Goal: Transaction & Acquisition: Register for event/course

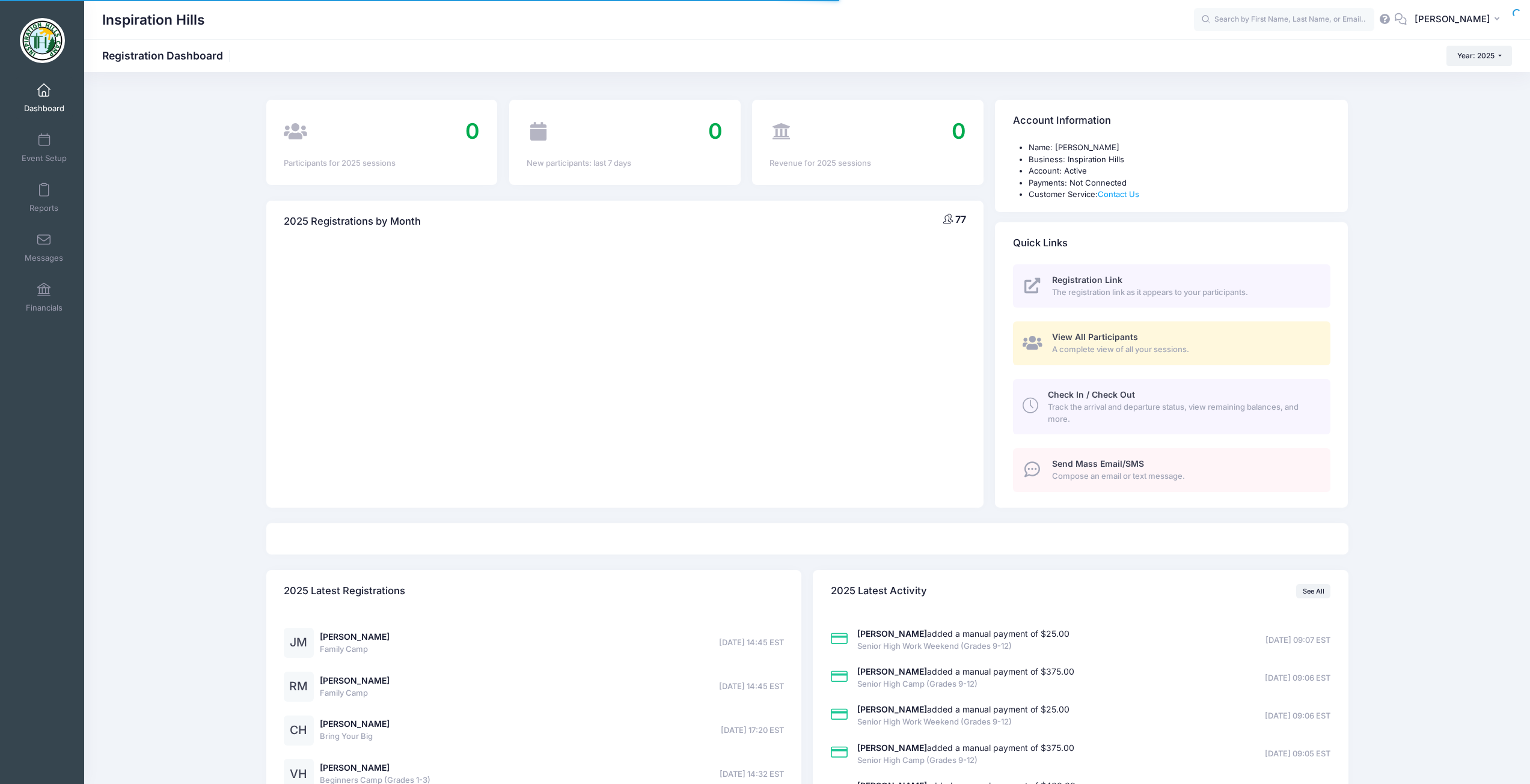
select select
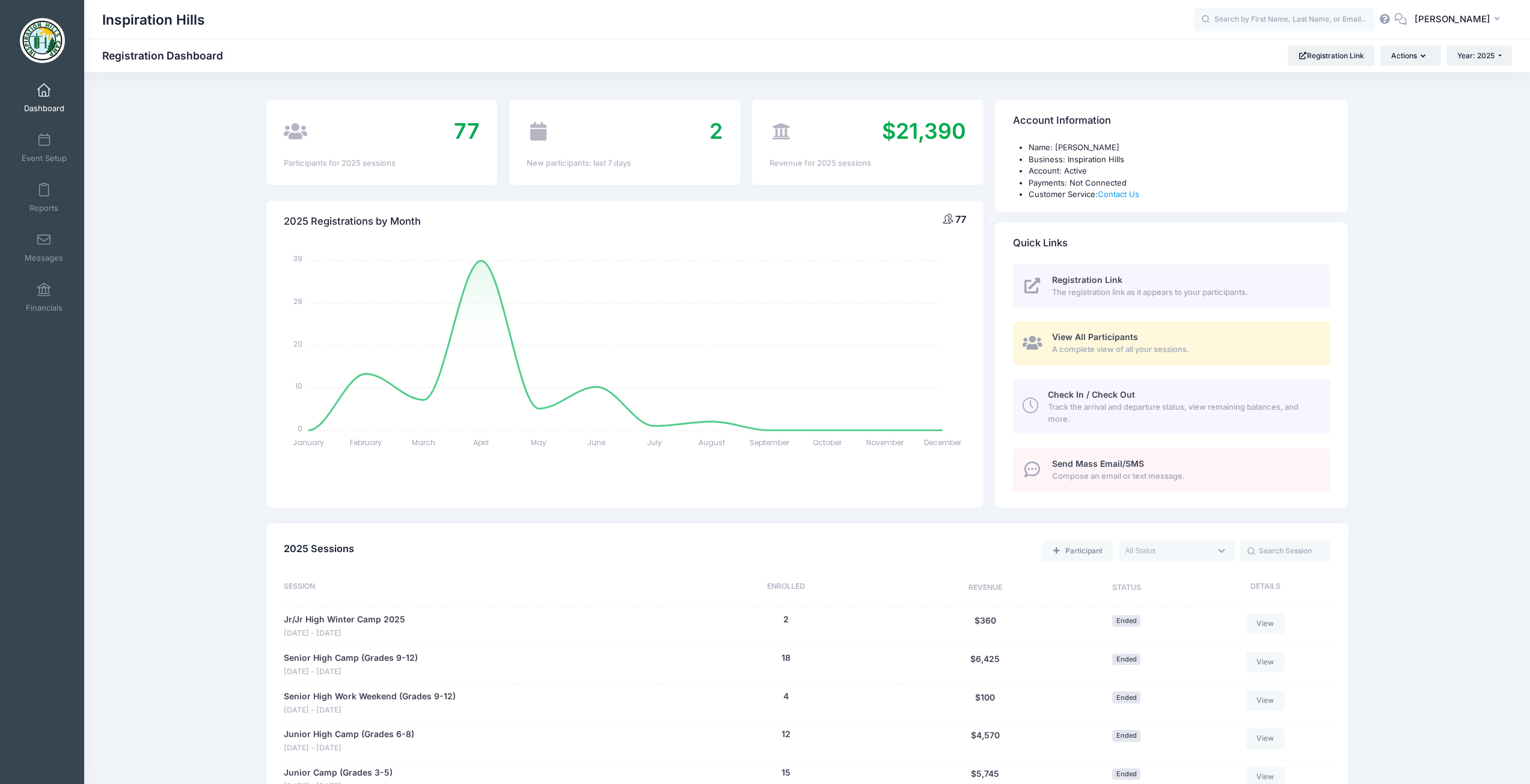
click at [1125, 283] on div "Registration Link The registration link as it appears to your participants." at bounding box center [1184, 286] width 265 height 24
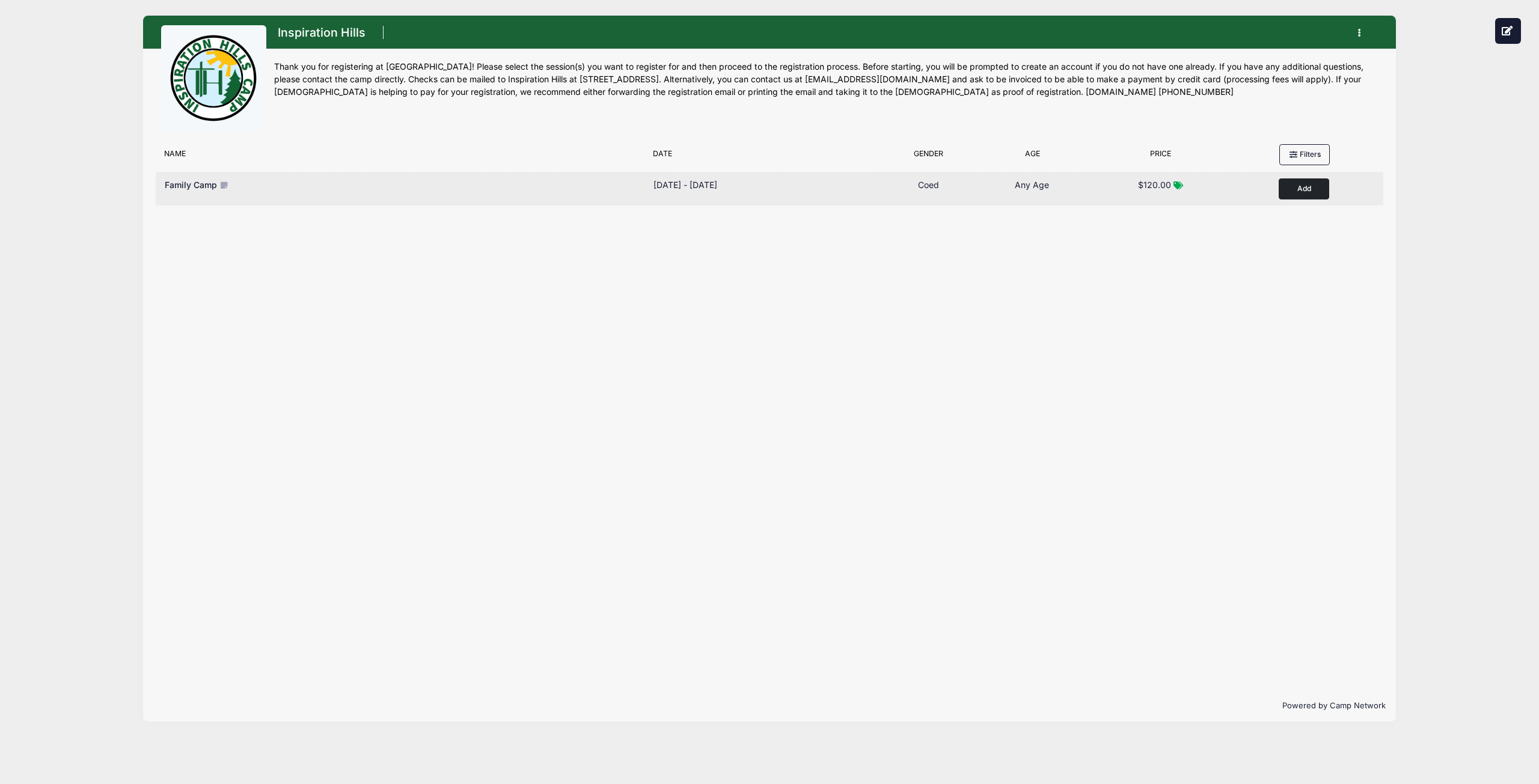
click at [1308, 192] on button "Add to Cart" at bounding box center [1303, 189] width 51 height 21
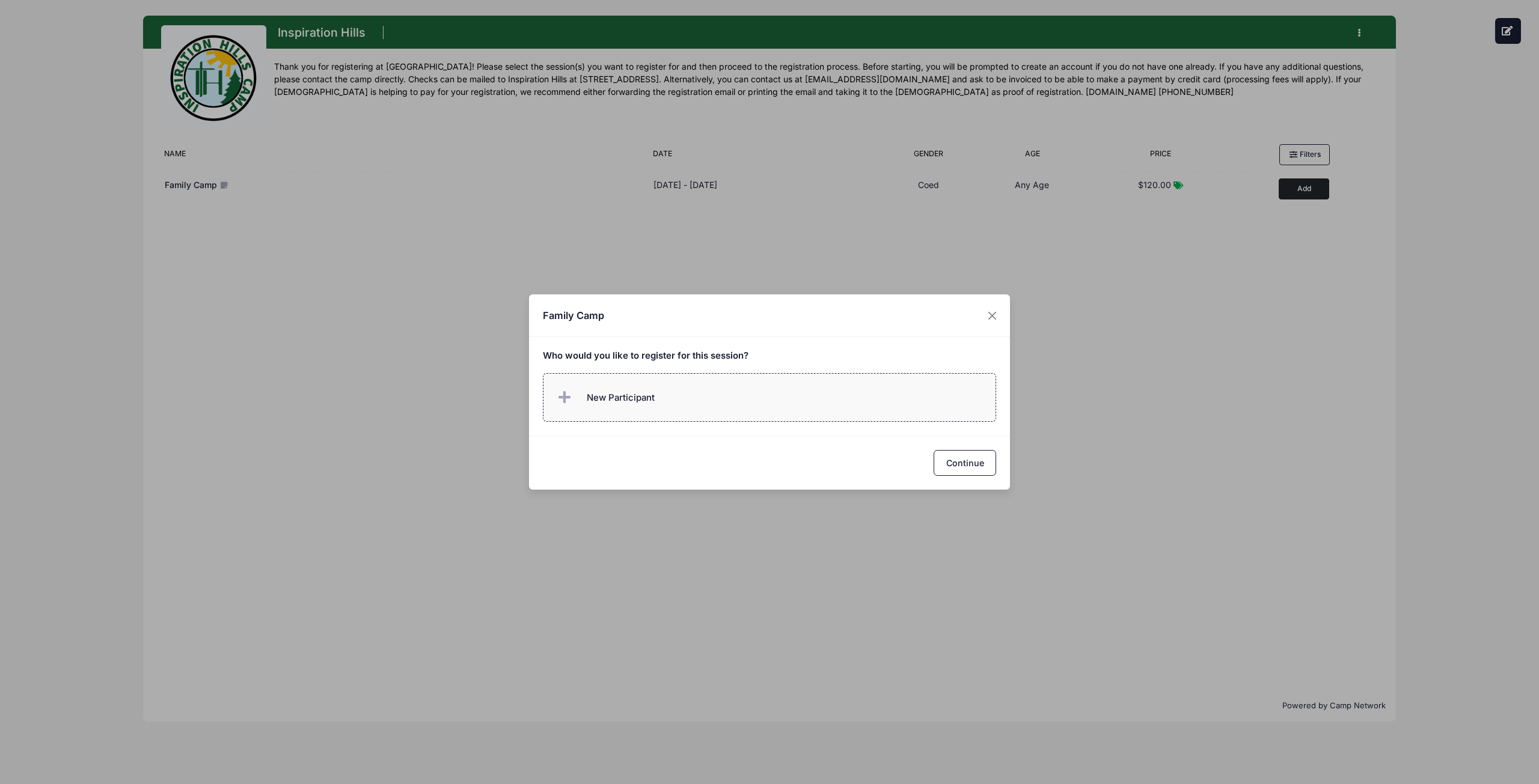
click at [619, 402] on span "New Participant" at bounding box center [621, 397] width 68 height 13
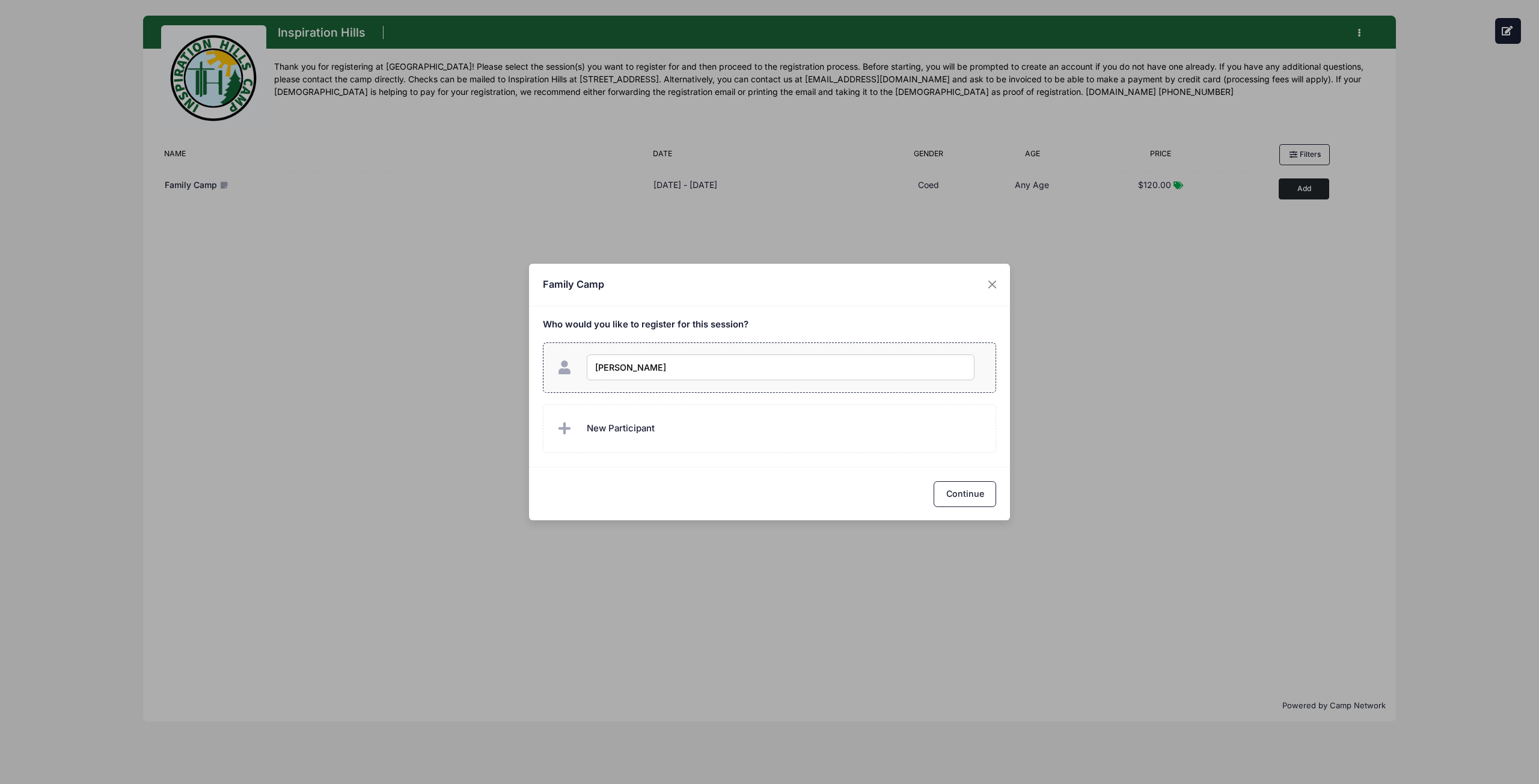
type input "Rachelle Matz"
checkbox input "true"
click at [949, 499] on button "Continue" at bounding box center [965, 494] width 63 height 26
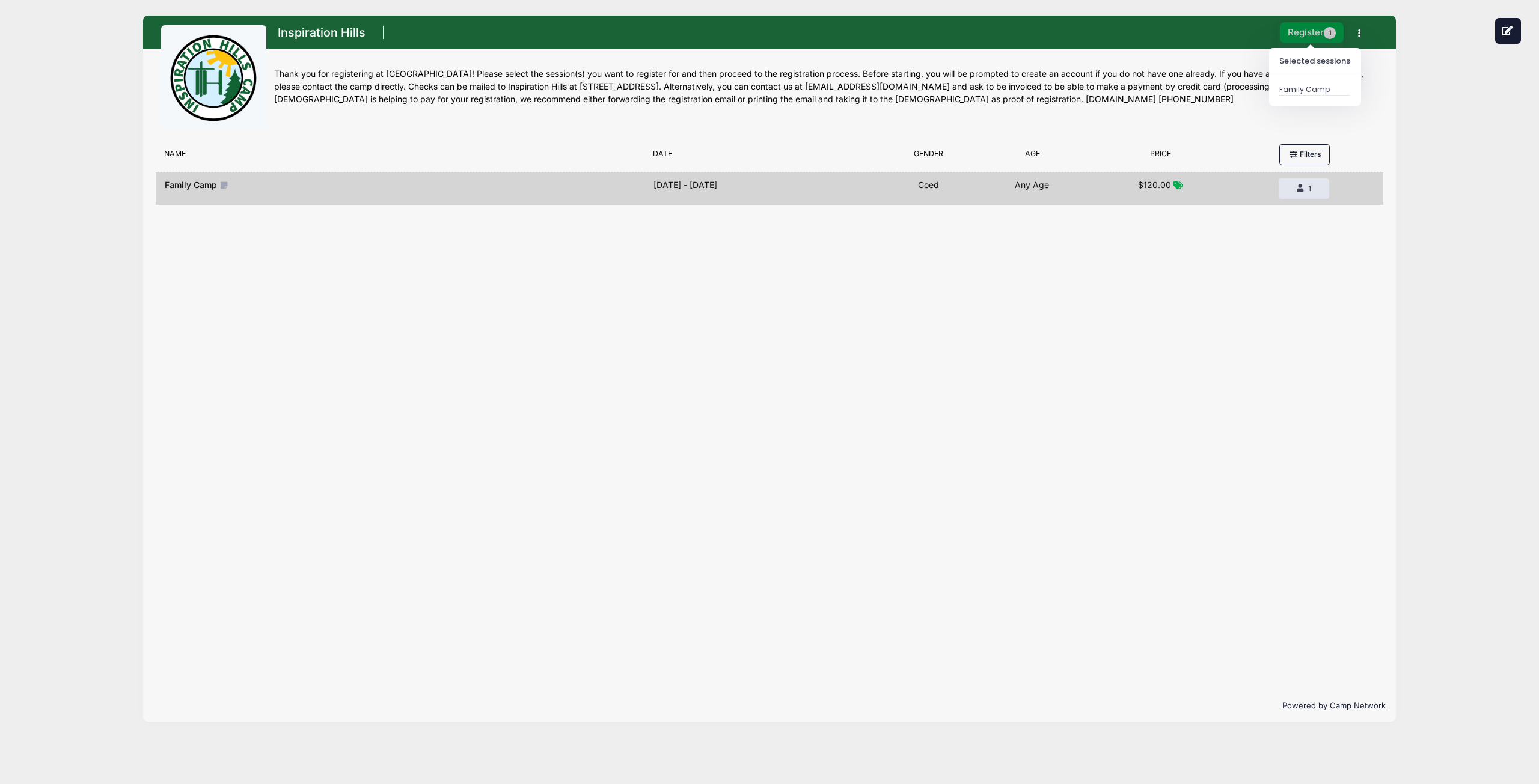
click at [1297, 31] on button "Register 1" at bounding box center [1311, 33] width 63 height 21
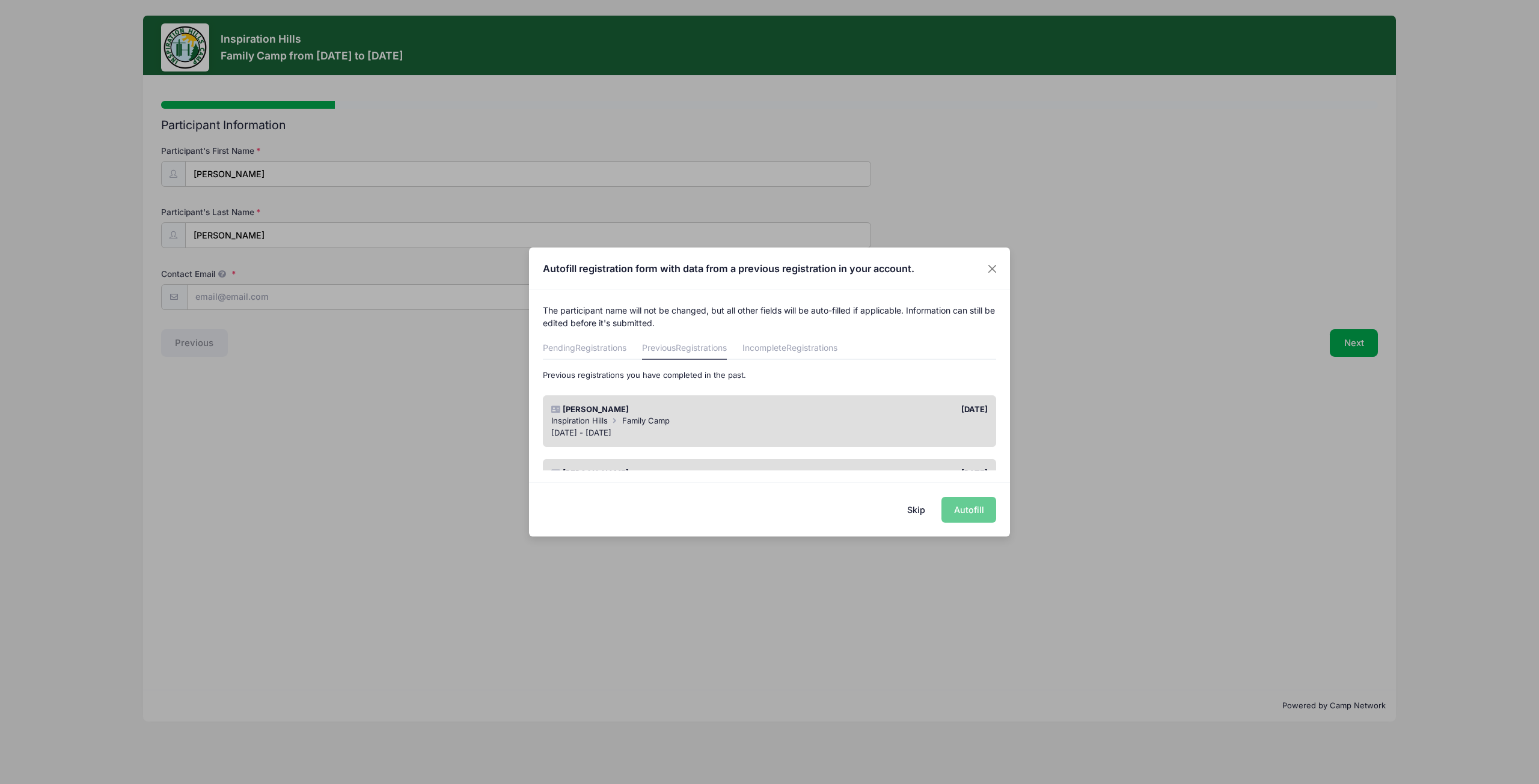
click at [907, 515] on button "Skip" at bounding box center [916, 510] width 43 height 26
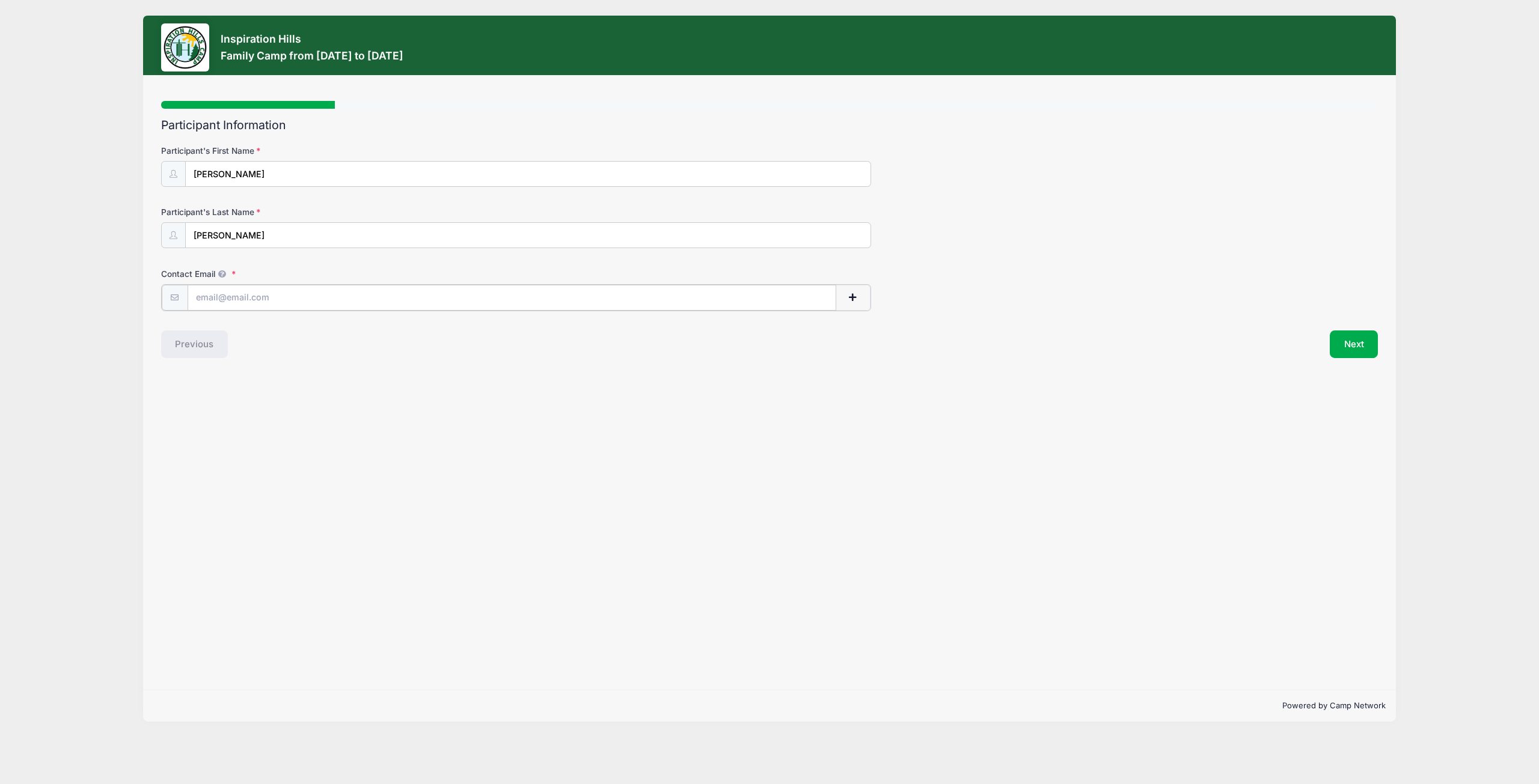
click at [235, 295] on input "Contact Email" at bounding box center [512, 297] width 648 height 26
type input "[EMAIL_ADDRESS][DOMAIN_NAME]"
click at [1345, 362] on div "Step 1 /7 Step 1 Step 2 Step 3 Step 4 Policies Extra Items Summary Participant …" at bounding box center [769, 383] width 1252 height 614
click at [1348, 337] on button "Next" at bounding box center [1354, 343] width 49 height 28
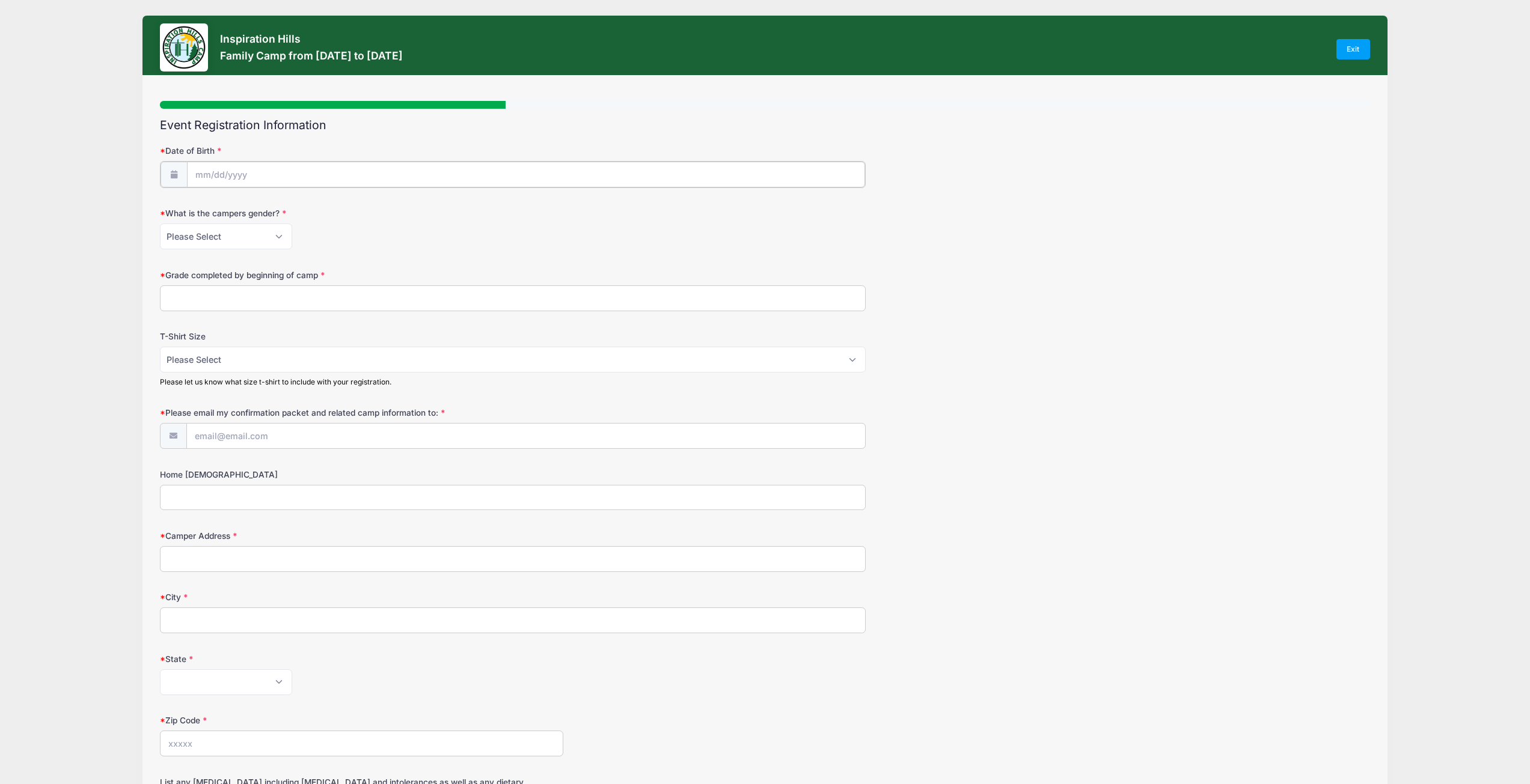
click at [244, 170] on input "Date of Birth" at bounding box center [526, 174] width 679 height 26
click at [341, 207] on icon at bounding box center [337, 206] width 8 height 8
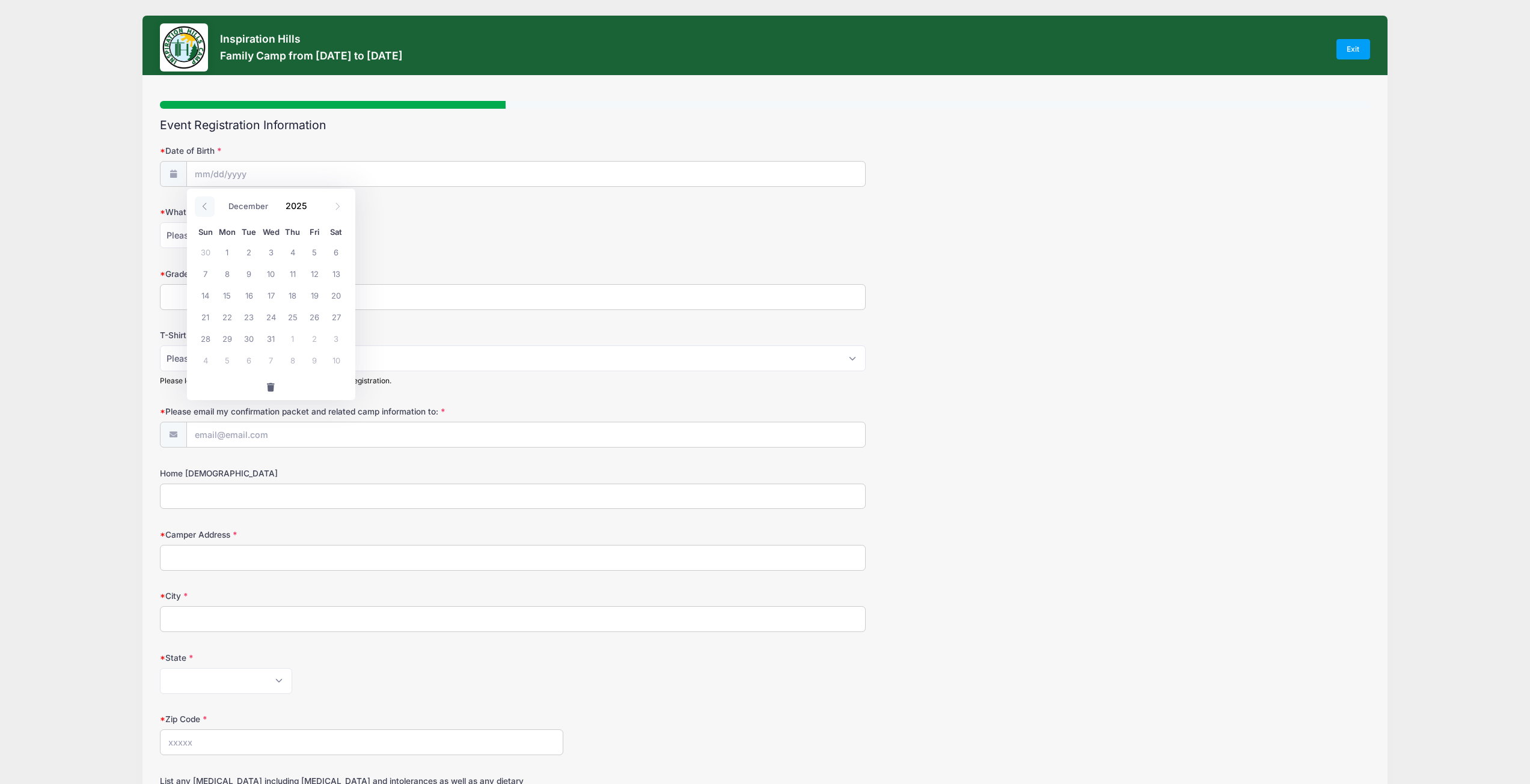
click at [205, 208] on icon at bounding box center [205, 206] width 8 height 8
select select "10"
click at [315, 209] on span at bounding box center [314, 211] width 8 height 9
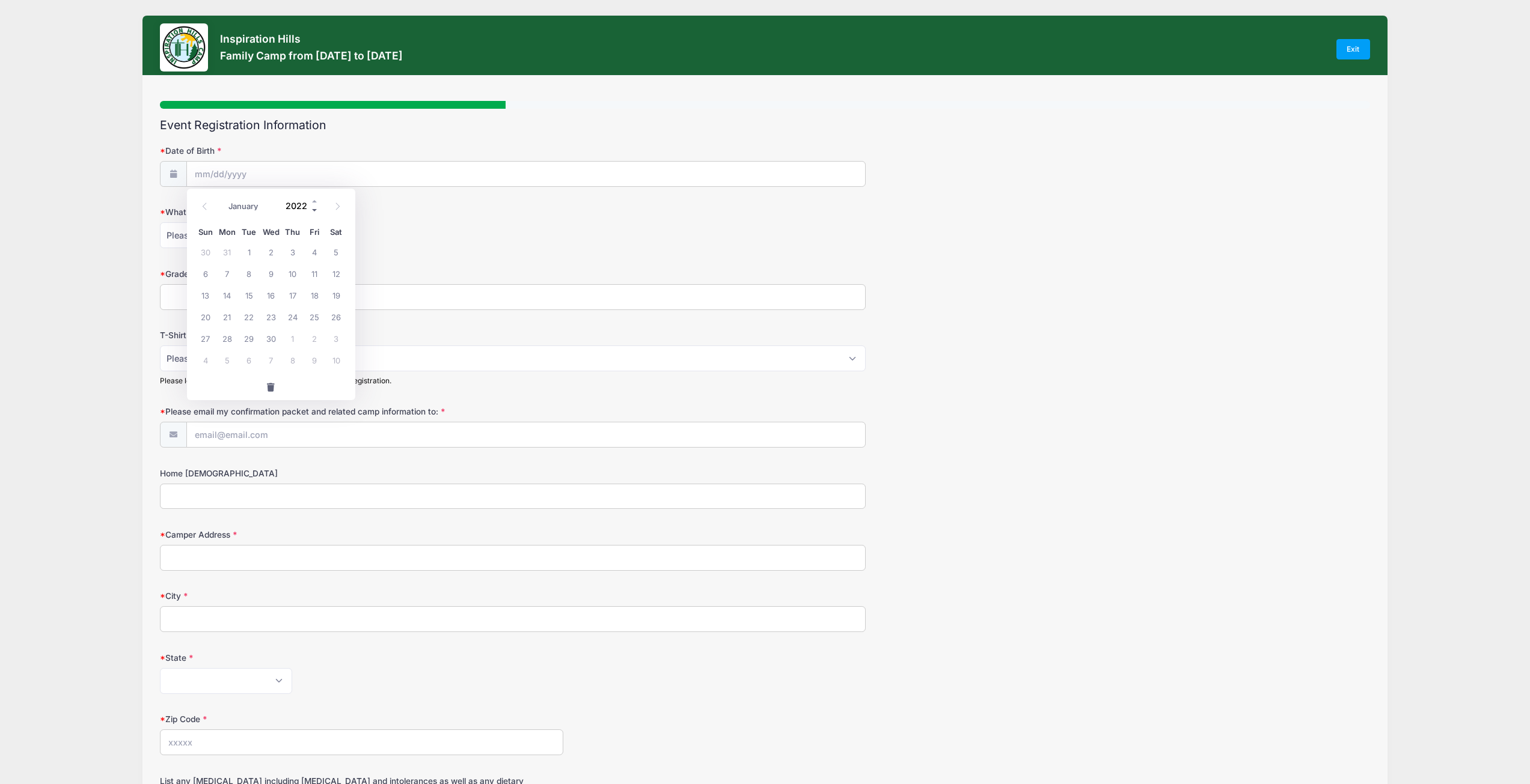
click at [315, 209] on span at bounding box center [314, 211] width 8 height 9
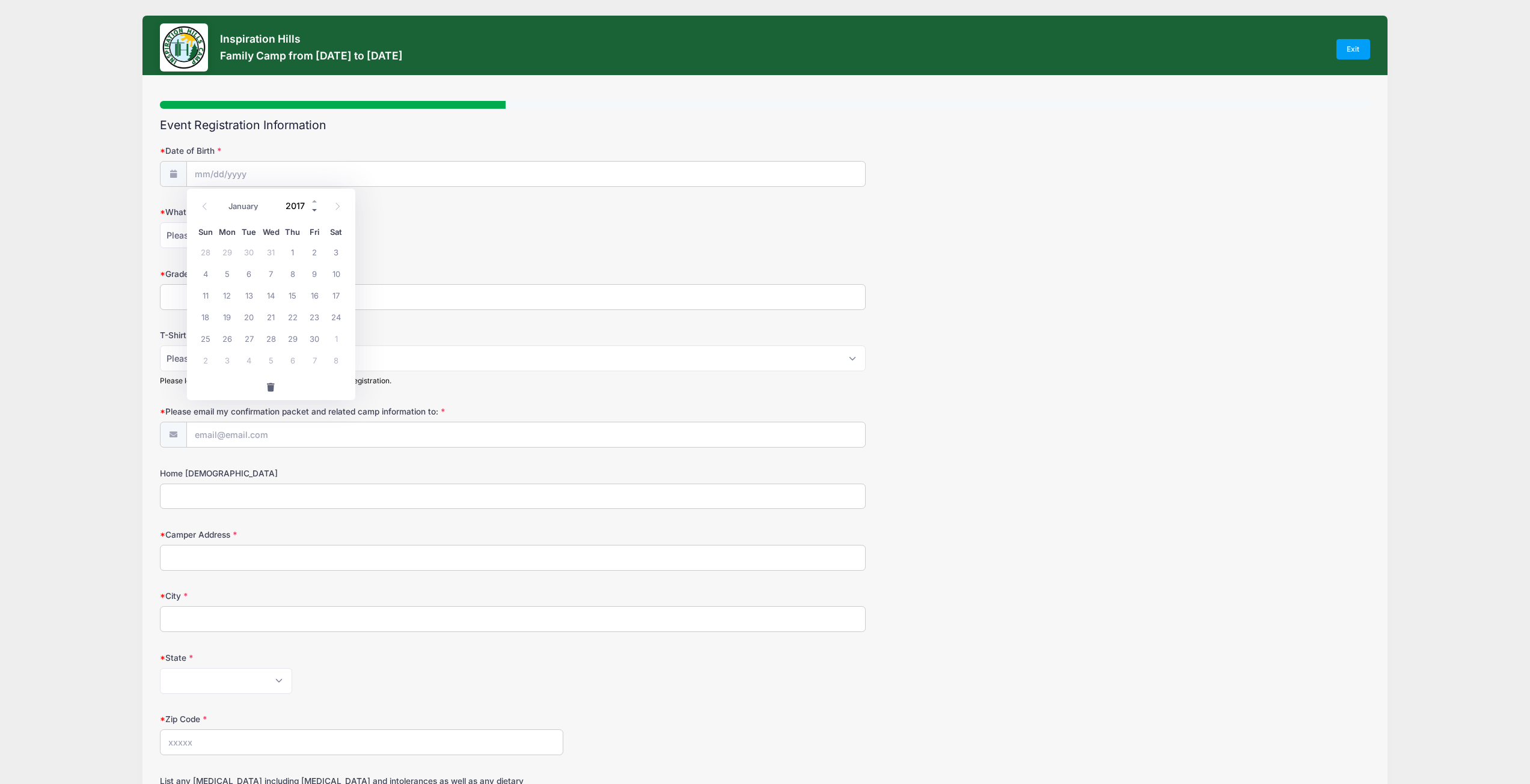
click at [315, 209] on span at bounding box center [314, 211] width 8 height 9
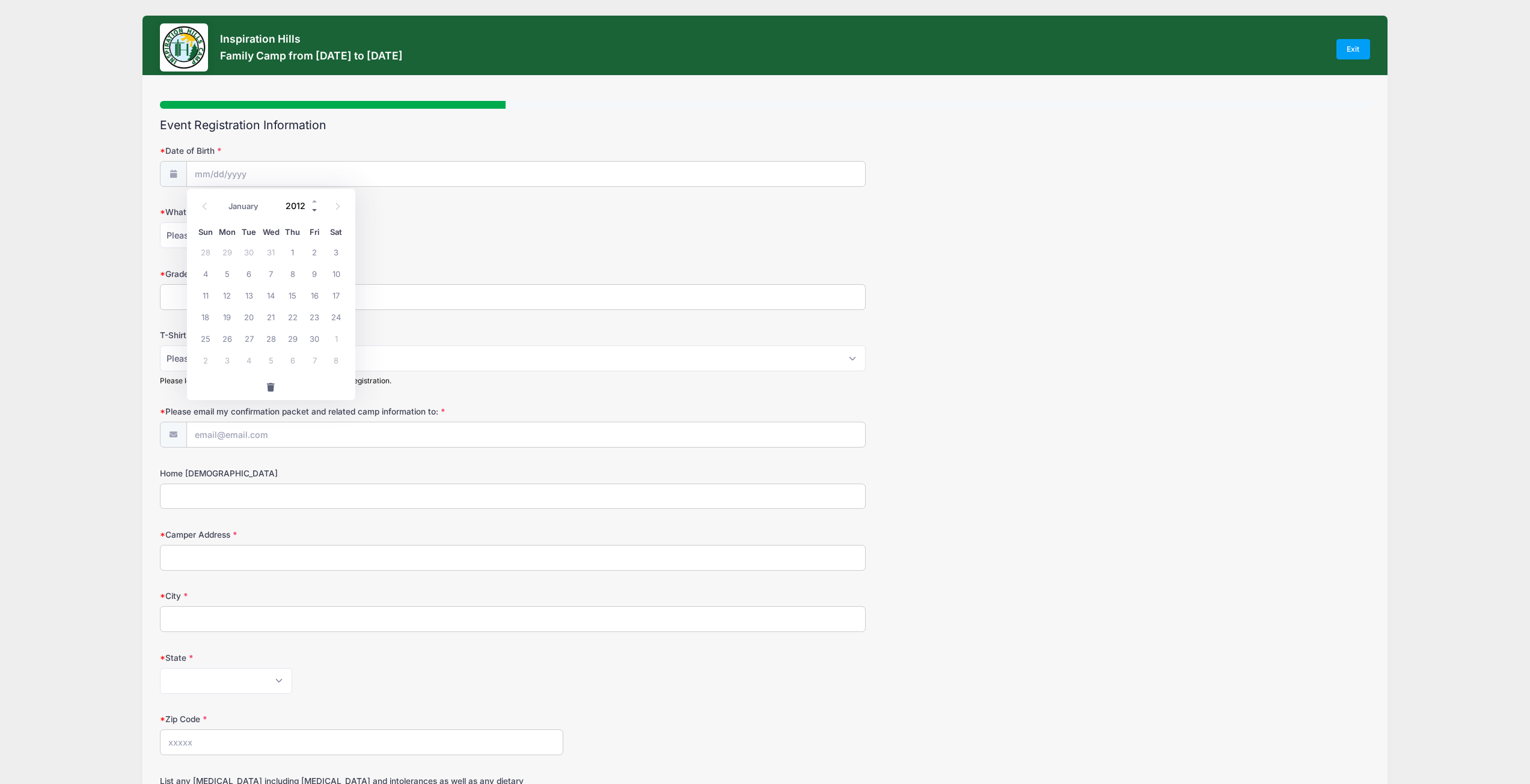
click at [315, 209] on span at bounding box center [314, 211] width 8 height 9
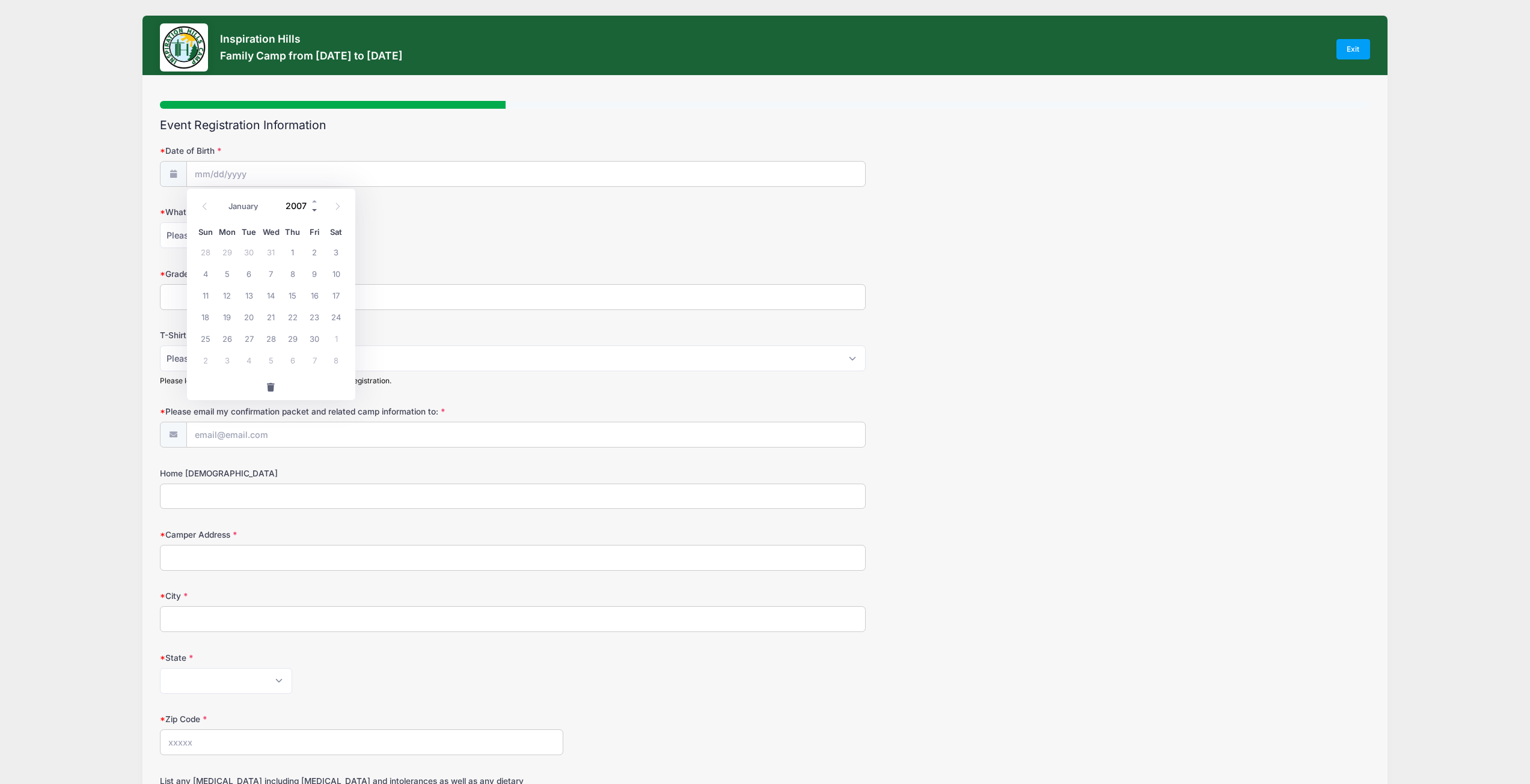
click at [315, 209] on span at bounding box center [314, 211] width 8 height 9
click at [314, 209] on span at bounding box center [314, 211] width 8 height 9
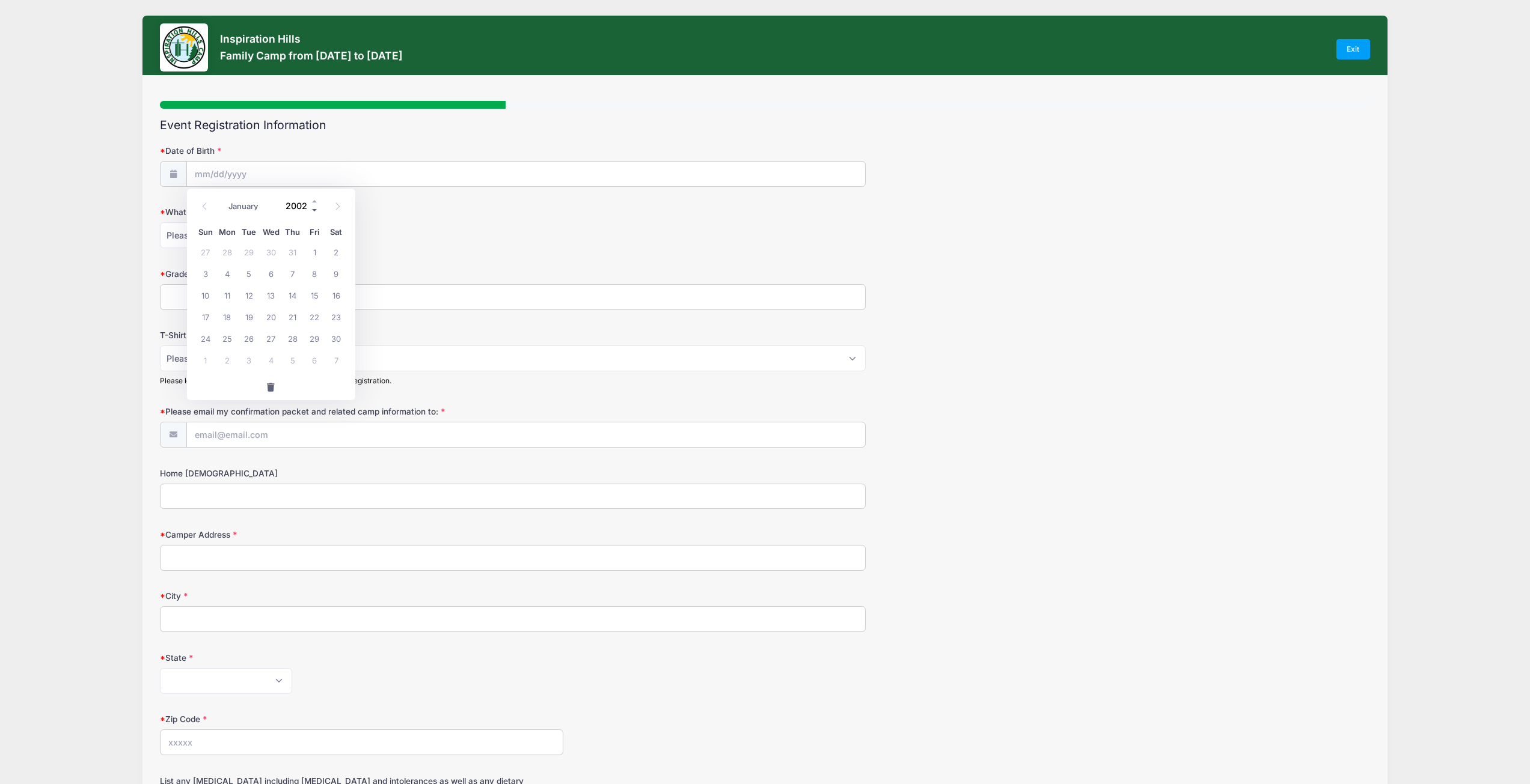
click at [314, 209] on span at bounding box center [314, 211] width 8 height 9
click at [314, 209] on span at bounding box center [314, 211] width 8 height 9
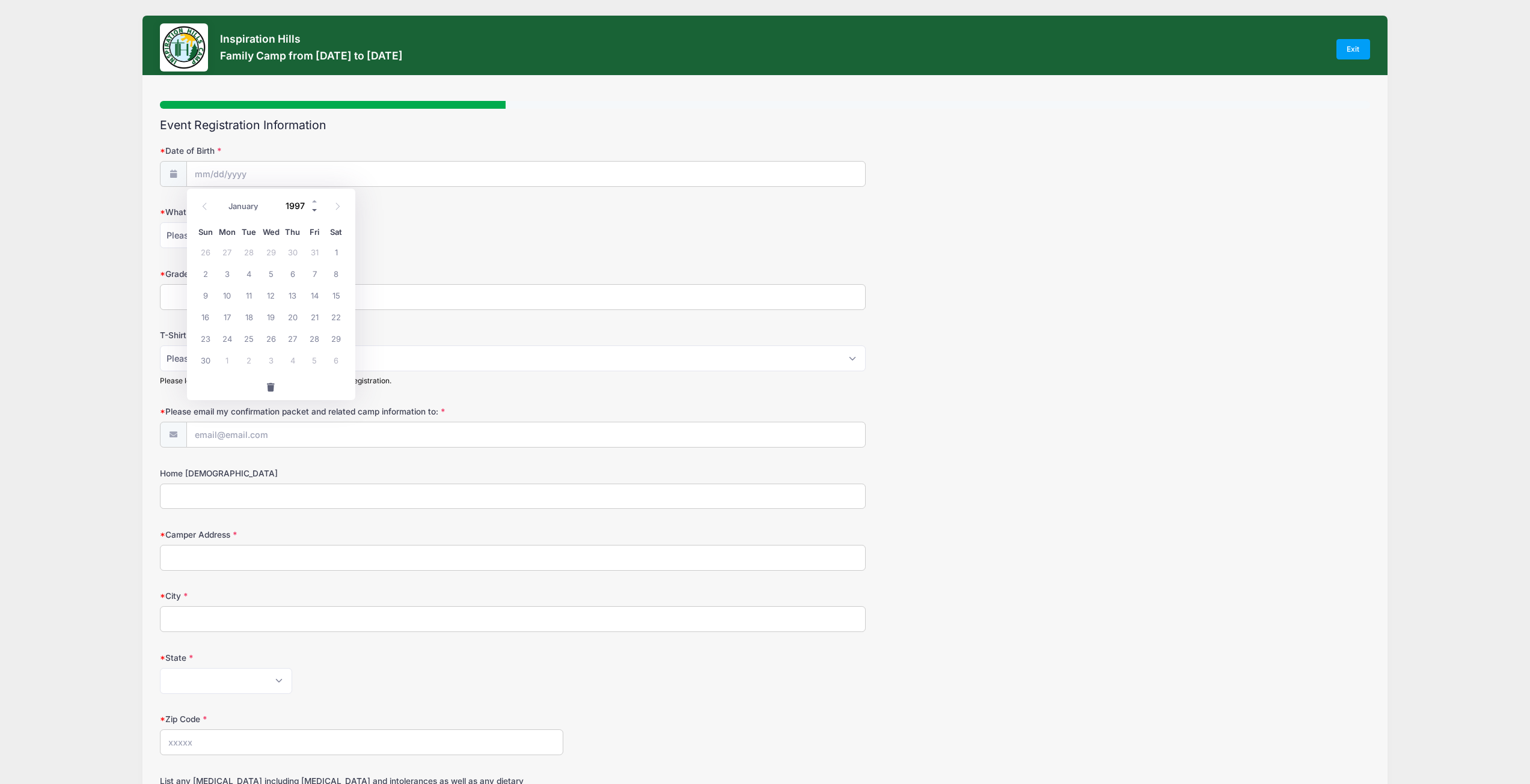
click at [314, 209] on span at bounding box center [314, 211] width 8 height 9
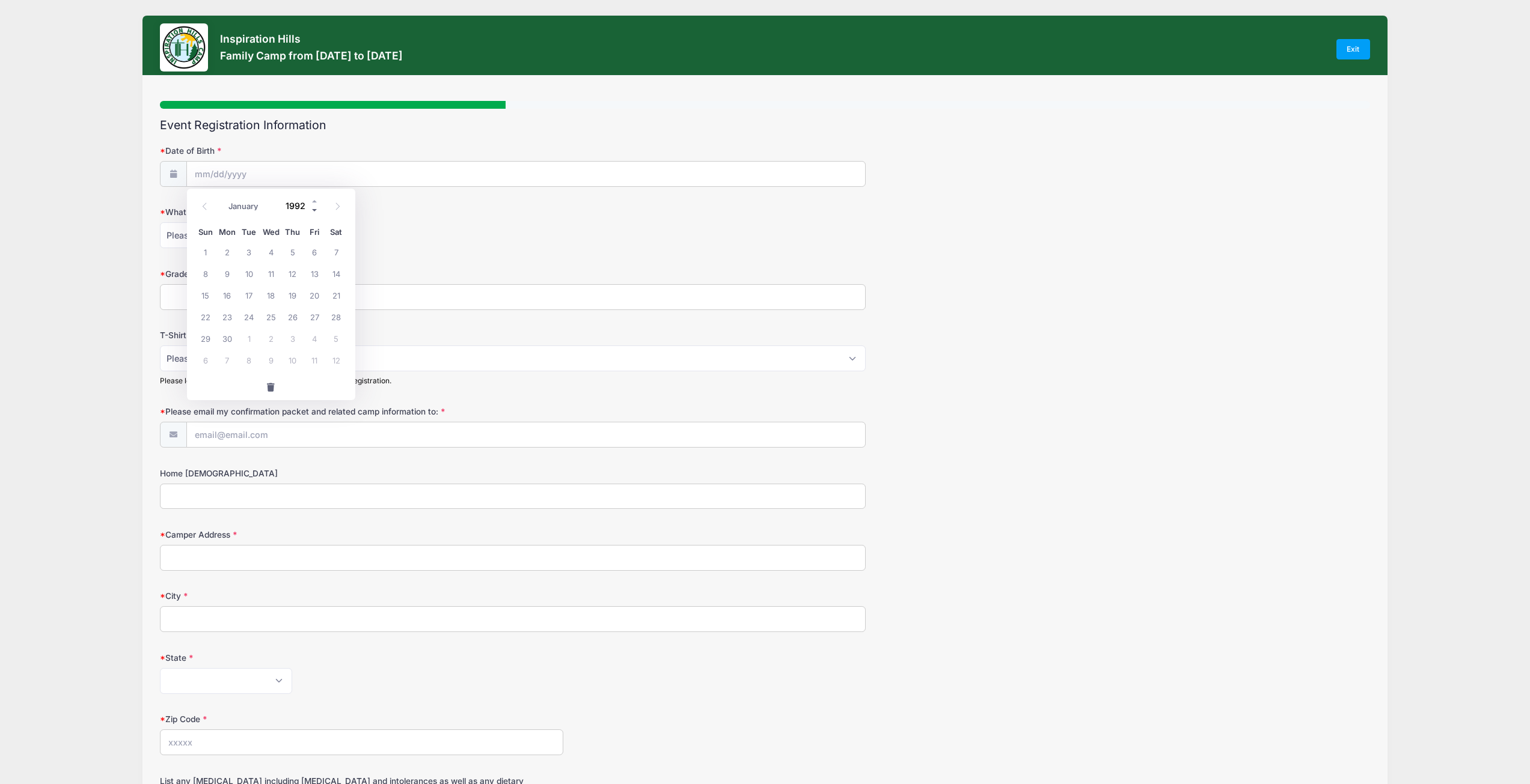
click at [313, 209] on span at bounding box center [314, 211] width 8 height 9
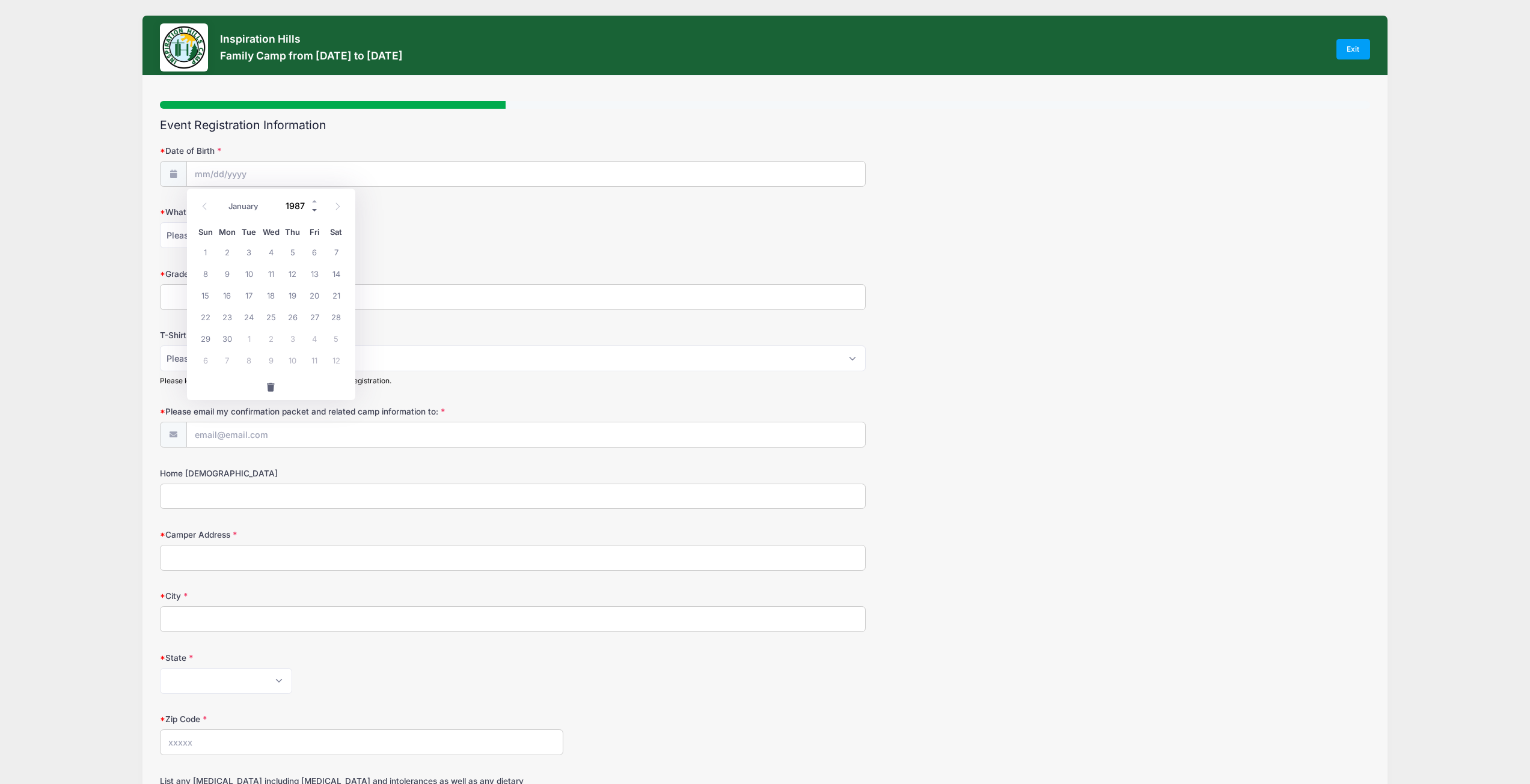
click at [313, 209] on span at bounding box center [314, 211] width 8 height 9
type input "1984"
click at [336, 211] on span at bounding box center [338, 206] width 20 height 21
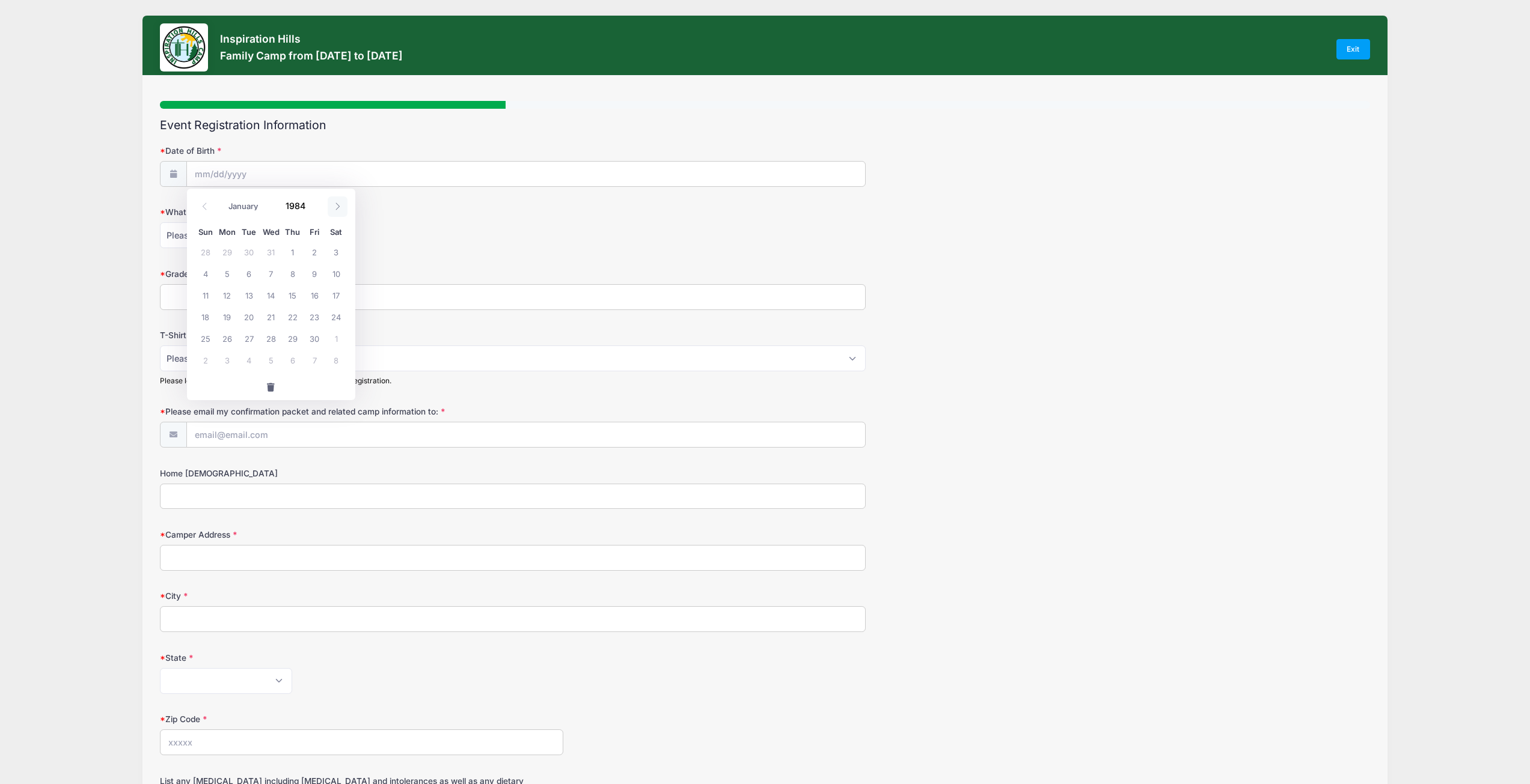
select select "11"
click at [289, 277] on span "6" at bounding box center [293, 273] width 21 height 21
type input "[DATE]"
click at [227, 243] on select "Please Select Female Male" at bounding box center [226, 235] width 132 height 26
select select "[DEMOGRAPHIC_DATA]"
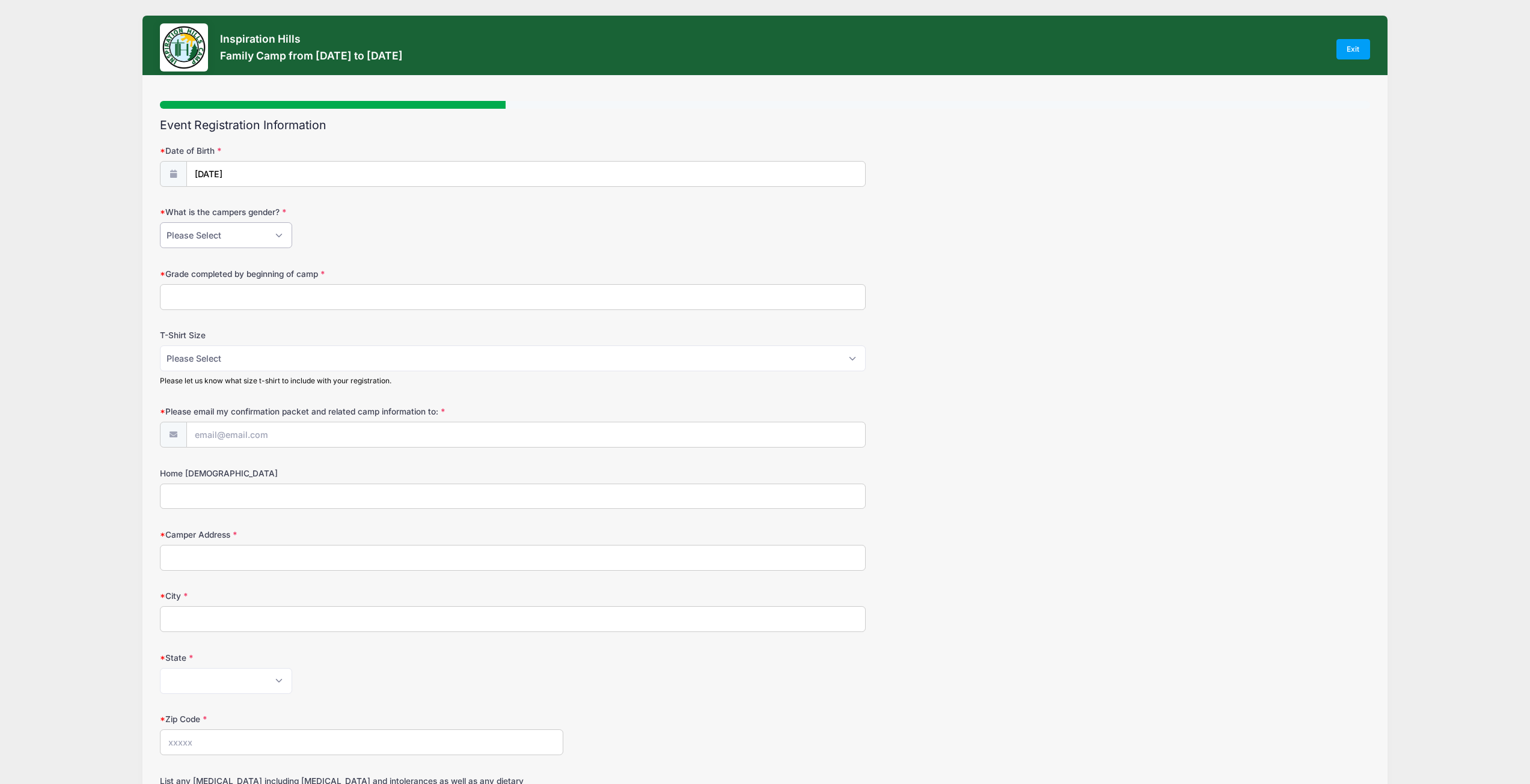
click at [160, 222] on select "Please Select Female Male" at bounding box center [226, 235] width 132 height 26
click at [220, 289] on input "Grade completed by beginning of camp" at bounding box center [513, 296] width 706 height 26
type input "n/a"
click at [247, 433] on input "Please email my confirmation packet and related camp information to:" at bounding box center [526, 435] width 679 height 26
type input "[EMAIL_ADDRESS][DOMAIN_NAME]"
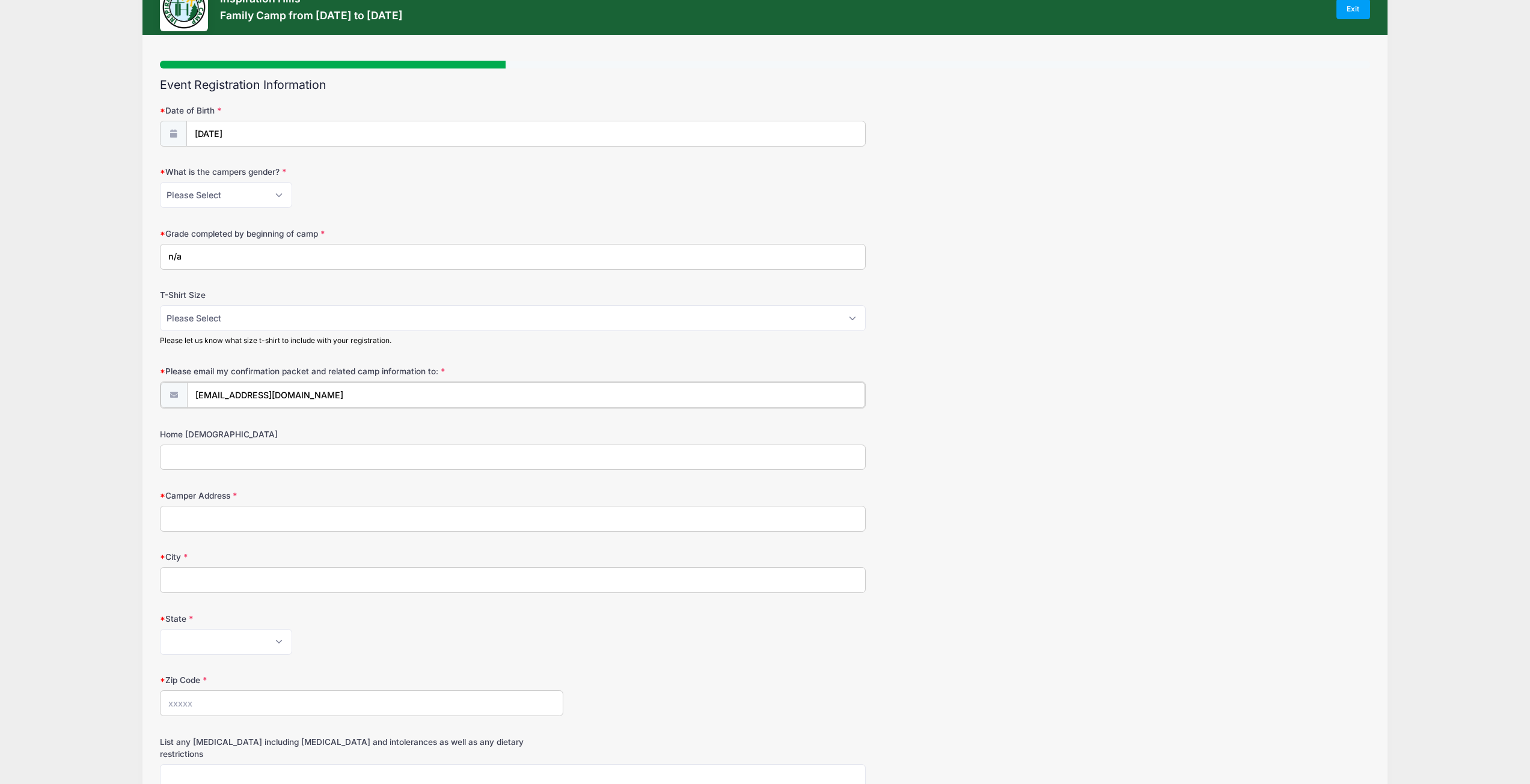
scroll to position [180, 0]
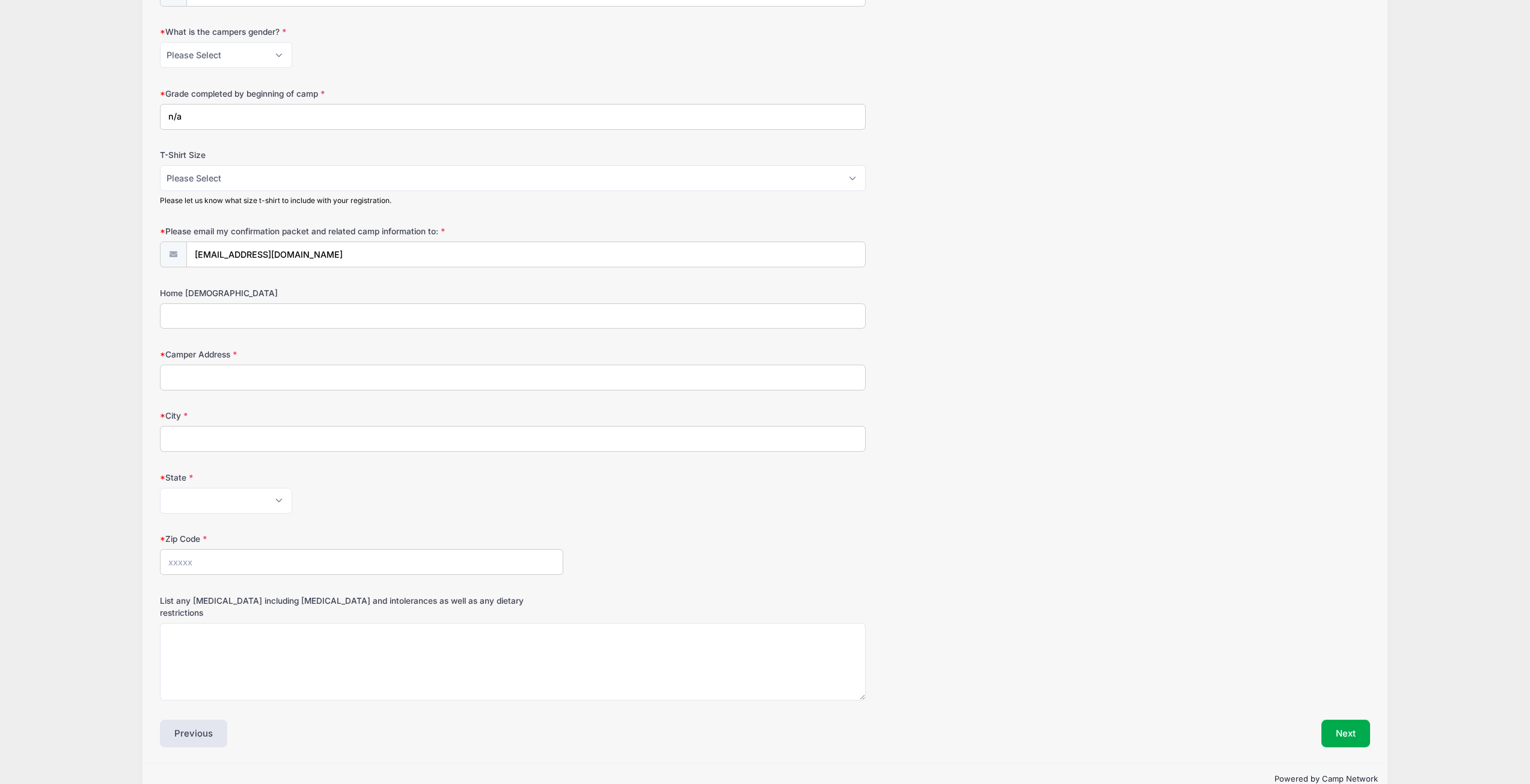
click at [246, 310] on input "Home [DEMOGRAPHIC_DATA]" at bounding box center [513, 316] width 706 height 26
type input "[PERSON_NAME]"
type input "Smithville [GEOGRAPHIC_DATA]"
type input "Wooster"
select select "OH"
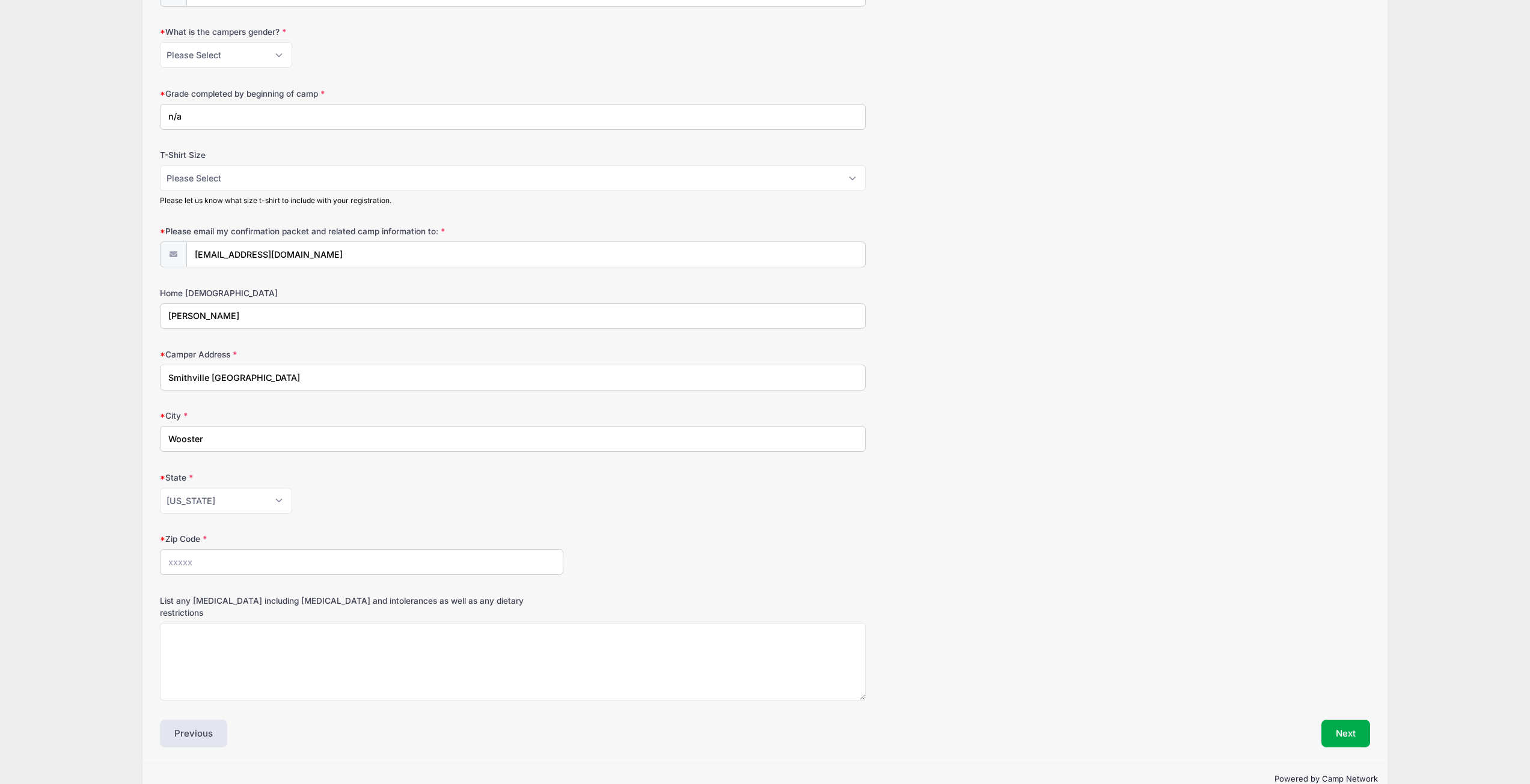
click at [190, 560] on input "Zip Code" at bounding box center [362, 562] width 404 height 26
type input "44691"
click at [486, 630] on textarea "List any [MEDICAL_DATA] including [MEDICAL_DATA] and intolerances as well as an…" at bounding box center [513, 662] width 706 height 78
type textarea "Doesn't do well with milk and dairy products."
click at [1350, 725] on button "Next" at bounding box center [1345, 733] width 49 height 28
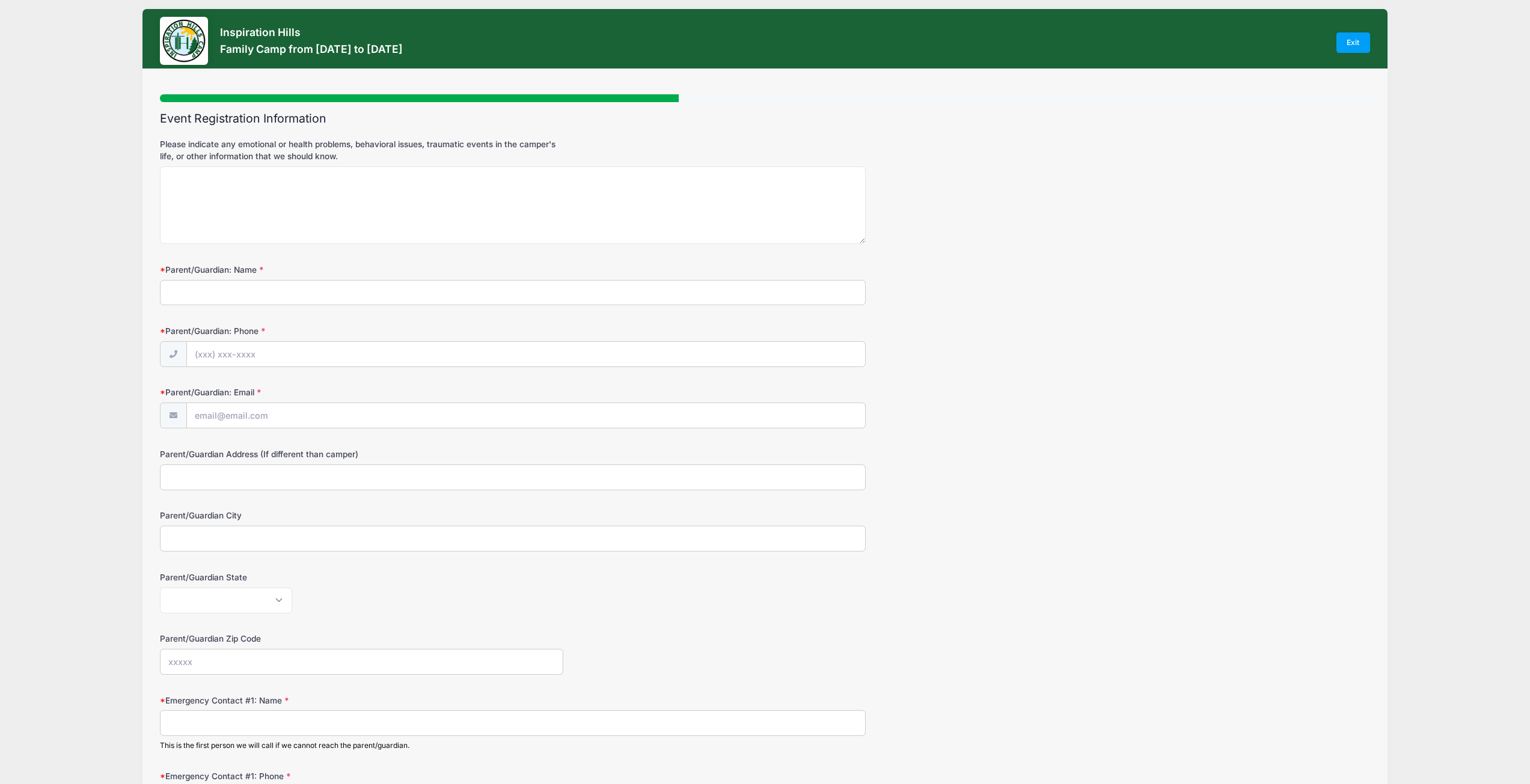
scroll to position [0, 0]
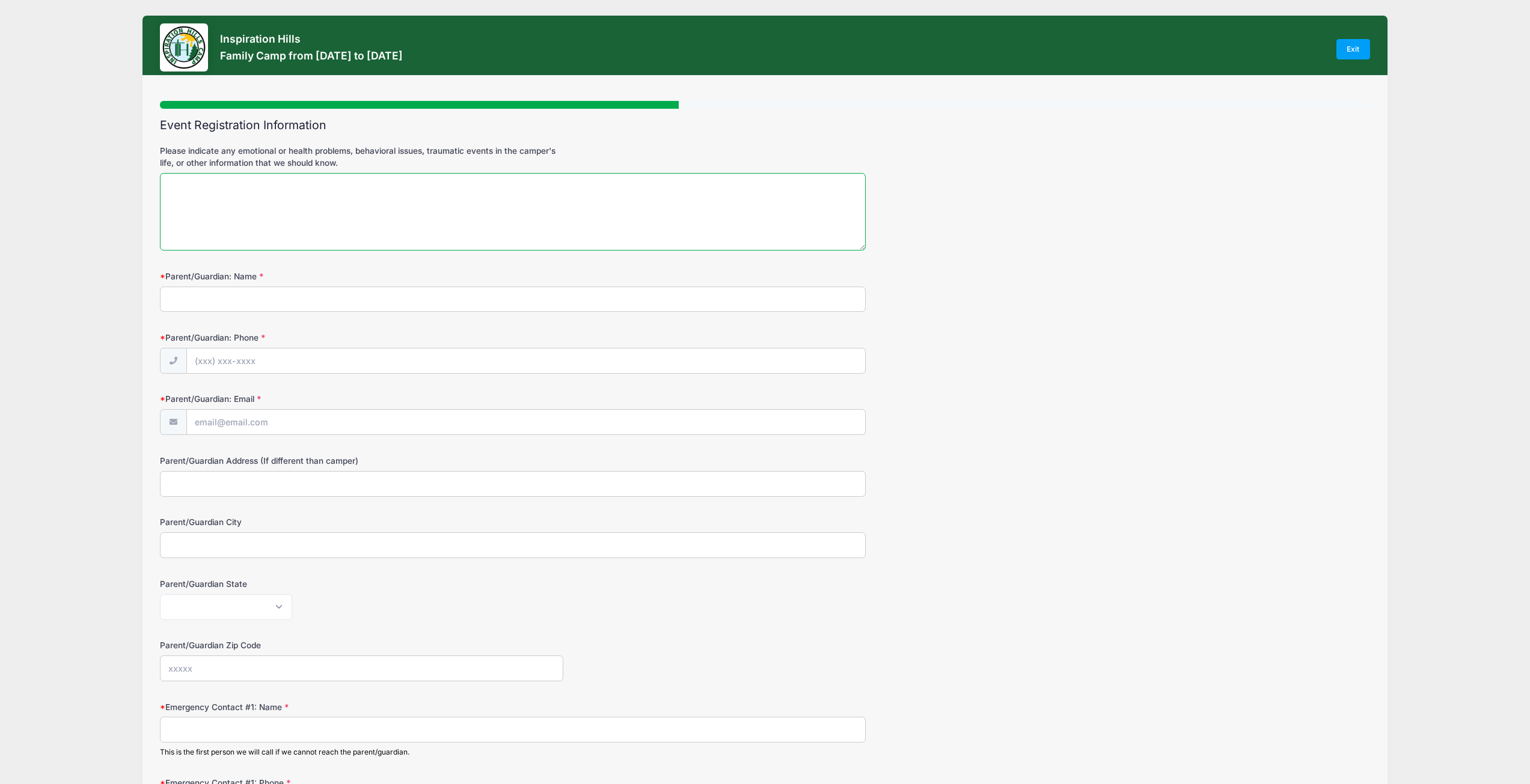
click at [252, 194] on textarea "Please indicate any emotional or health problems, behavioral issues, traumatic …" at bounding box center [513, 212] width 706 height 78
click at [242, 293] on input "Parent/Guardian: Name" at bounding box center [513, 299] width 706 height 26
type input "[PERSON_NAME]"
click at [243, 358] on input "Parent/Guardian: Phone" at bounding box center [526, 361] width 679 height 26
type input "[PHONE_NUMBER]"
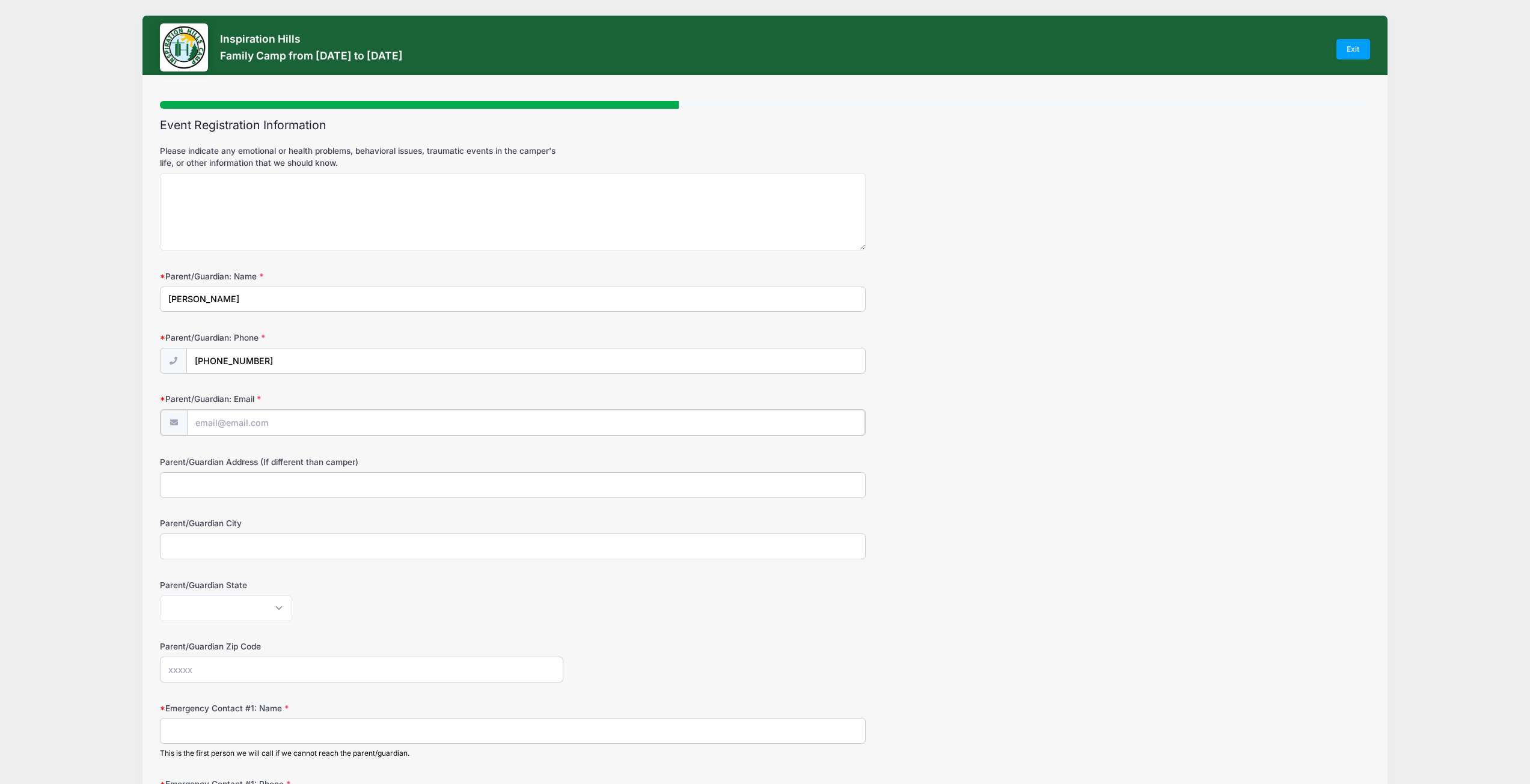
click at [283, 431] on input "Parent/Guardian: Email" at bounding box center [526, 422] width 679 height 26
type input "[EMAIL_ADDRESS][DOMAIN_NAME]"
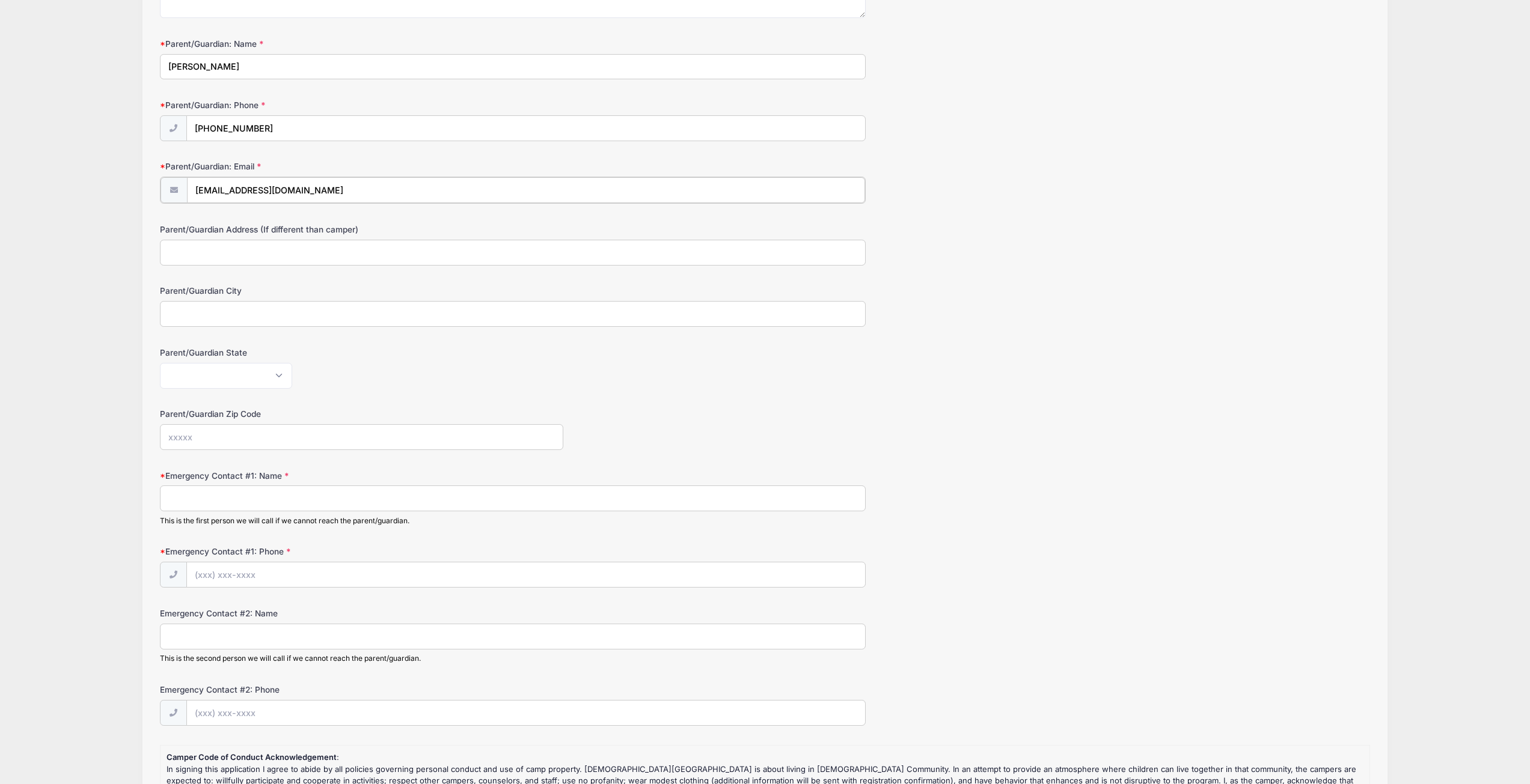
scroll to position [240, 0]
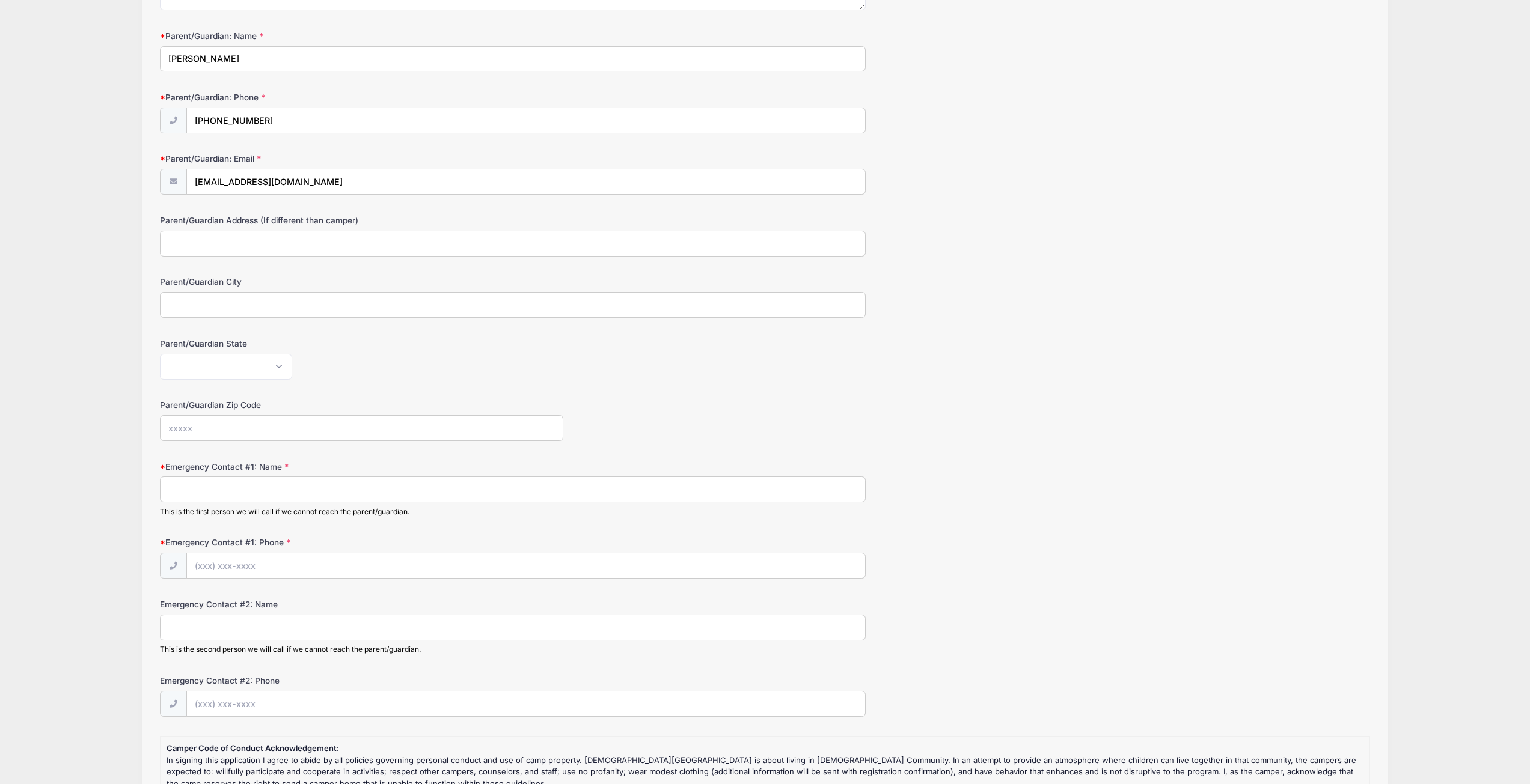
click at [213, 486] on input "Emergency Contact #1: Name" at bounding box center [513, 489] width 706 height 26
type input "[PERSON_NAME]"
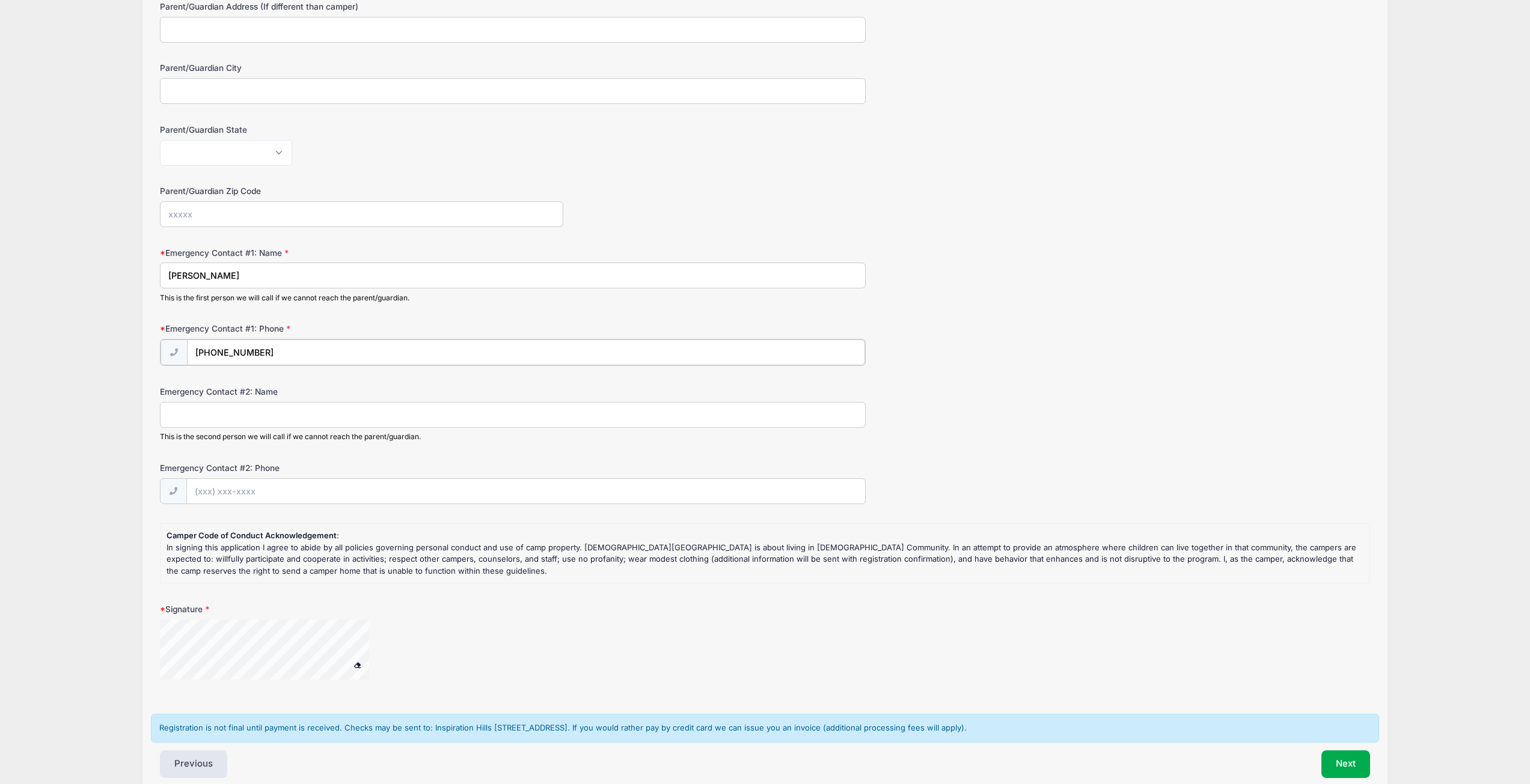
scroll to position [480, 0]
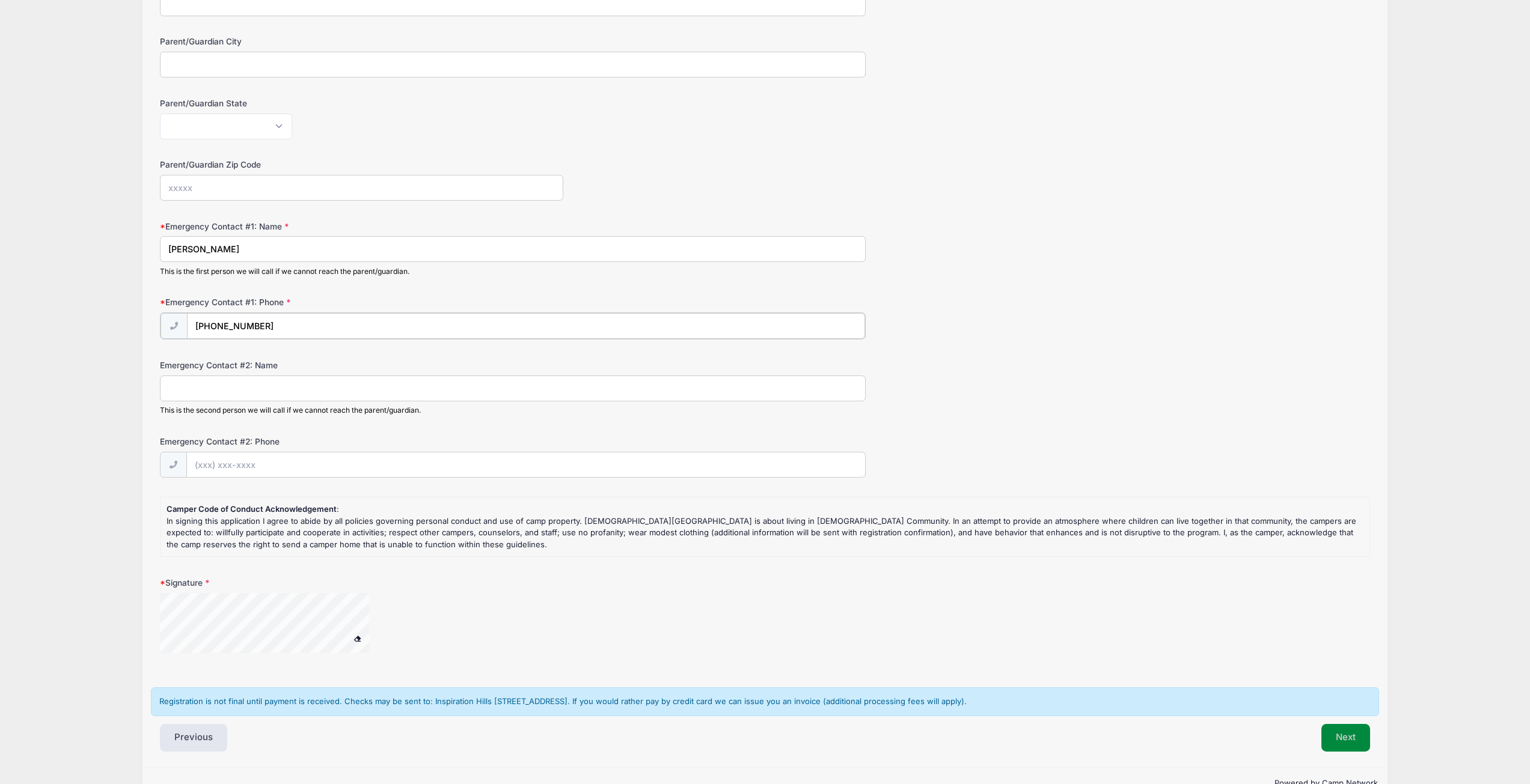
type input "[PHONE_NUMBER]"
click at [1340, 735] on button "Next" at bounding box center [1345, 737] width 49 height 28
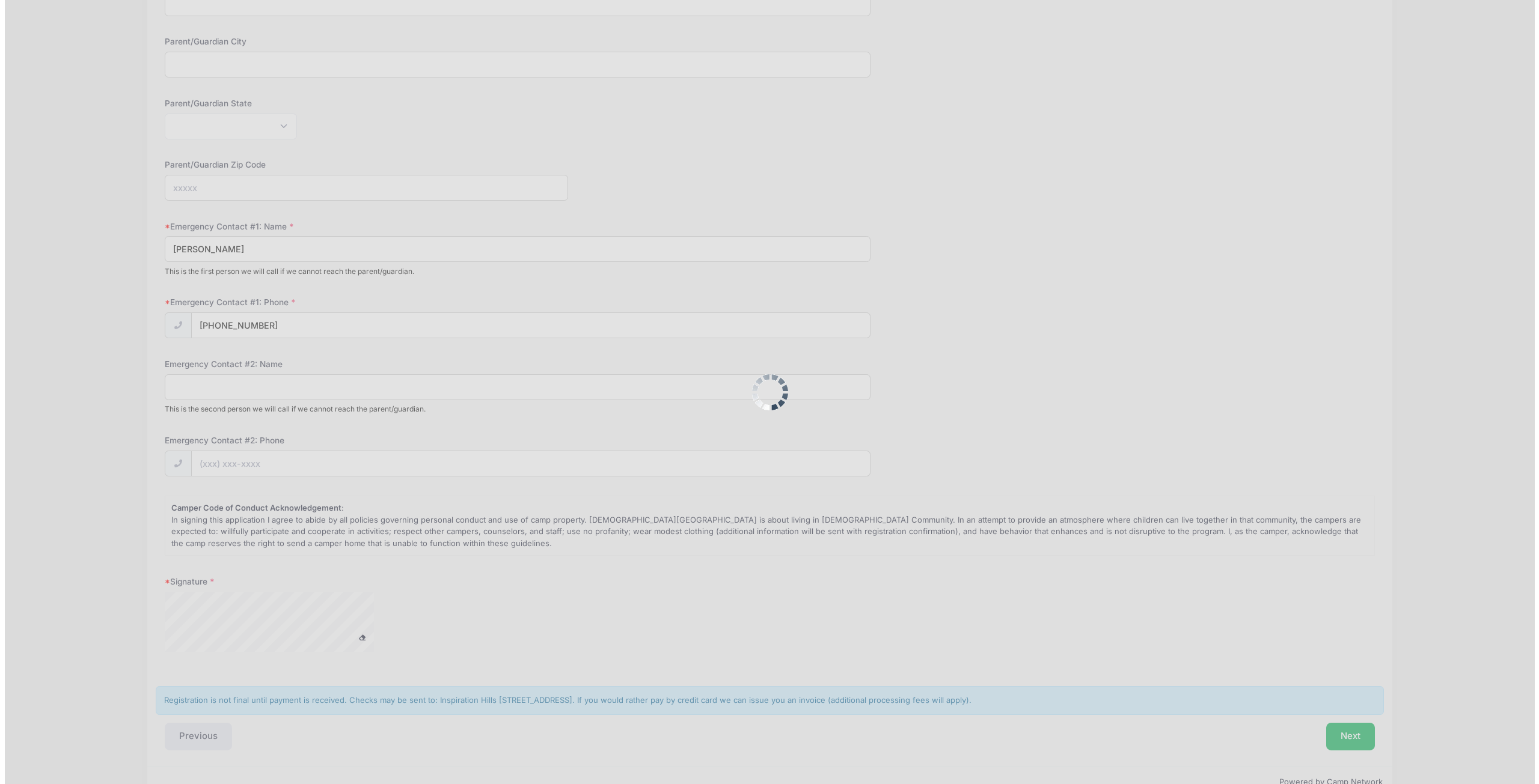
scroll to position [0, 0]
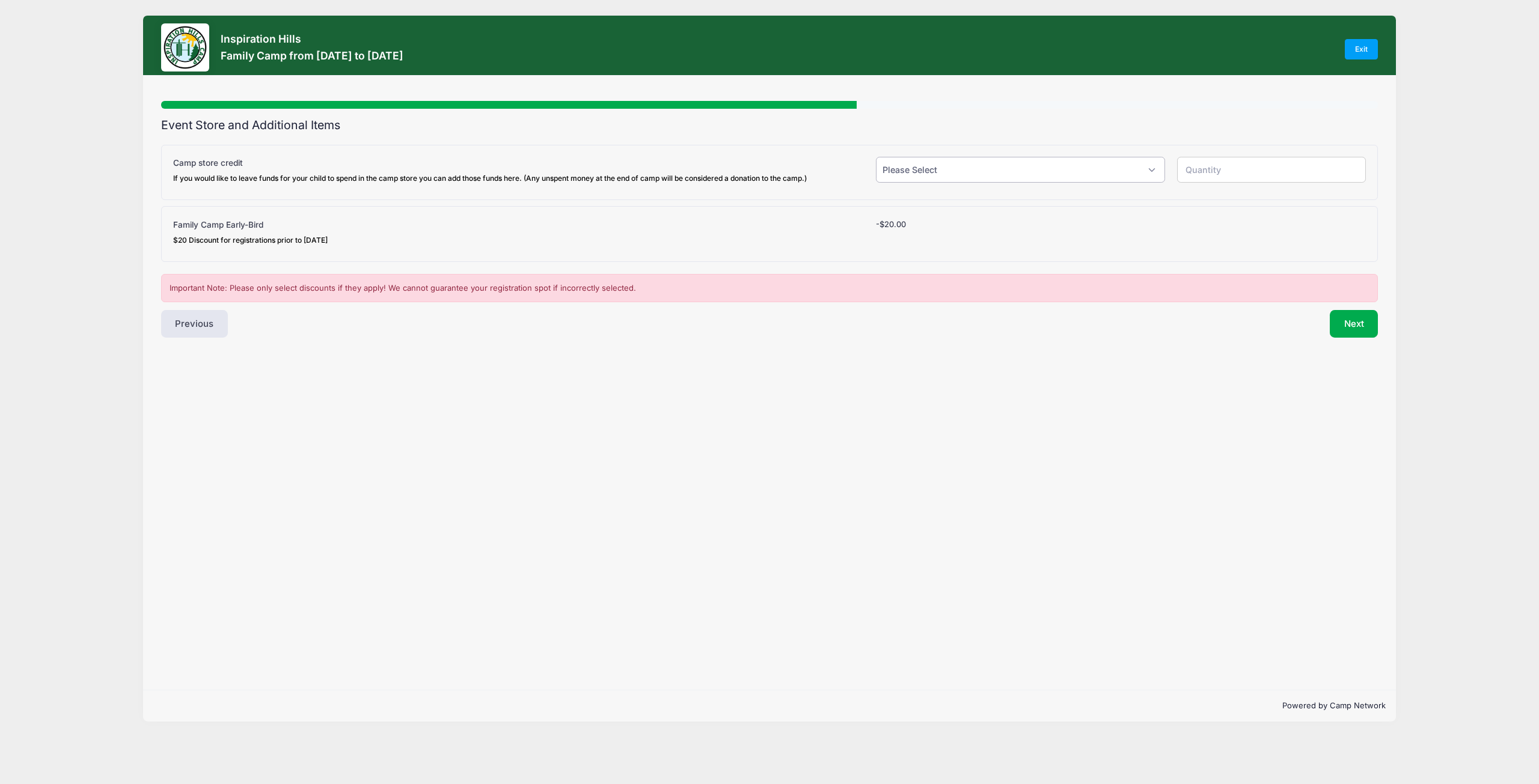
click at [1129, 176] on select "Please Select Yes (+$5.00) No" at bounding box center [1020, 170] width 289 height 26
select select "0"
click at [875, 157] on select "Please Select Yes (+$5.00) No" at bounding box center [1020, 170] width 289 height 26
click at [1358, 329] on button "Next" at bounding box center [1354, 323] width 49 height 28
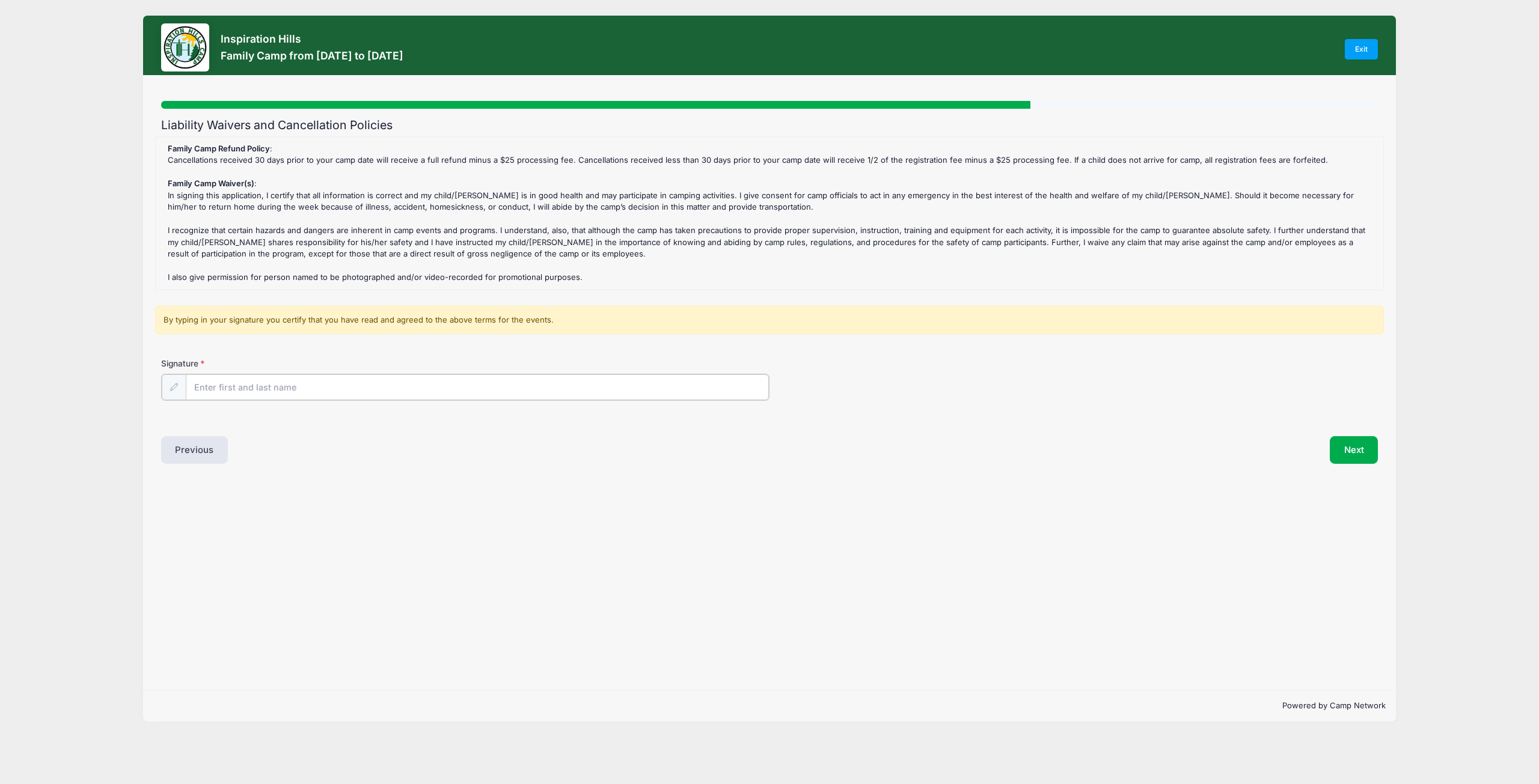
click at [294, 388] on input "Signature" at bounding box center [477, 387] width 583 height 26
type input "[PERSON_NAME] for [PERSON_NAME]"
click at [1368, 452] on button "Next" at bounding box center [1354, 448] width 49 height 28
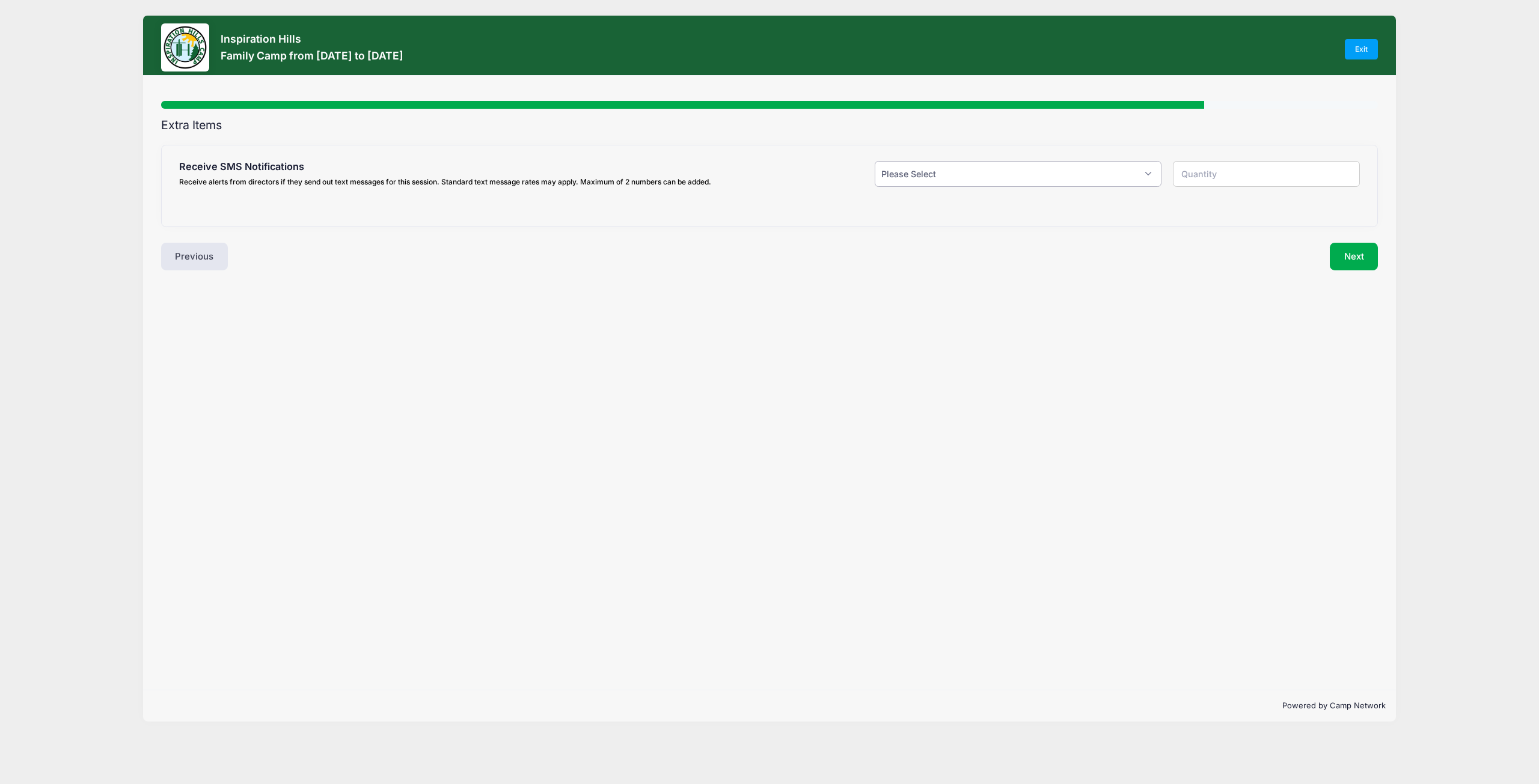
drag, startPoint x: 971, startPoint y: 178, endPoint x: 971, endPoint y: 185, distance: 7.0
click at [971, 178] on select "Please Select Yes ($0.00) No" at bounding box center [1017, 173] width 286 height 26
select select "0"
click at [874, 161] on select "Please Select Yes ($0.00) No" at bounding box center [1017, 173] width 286 height 26
type input "0"
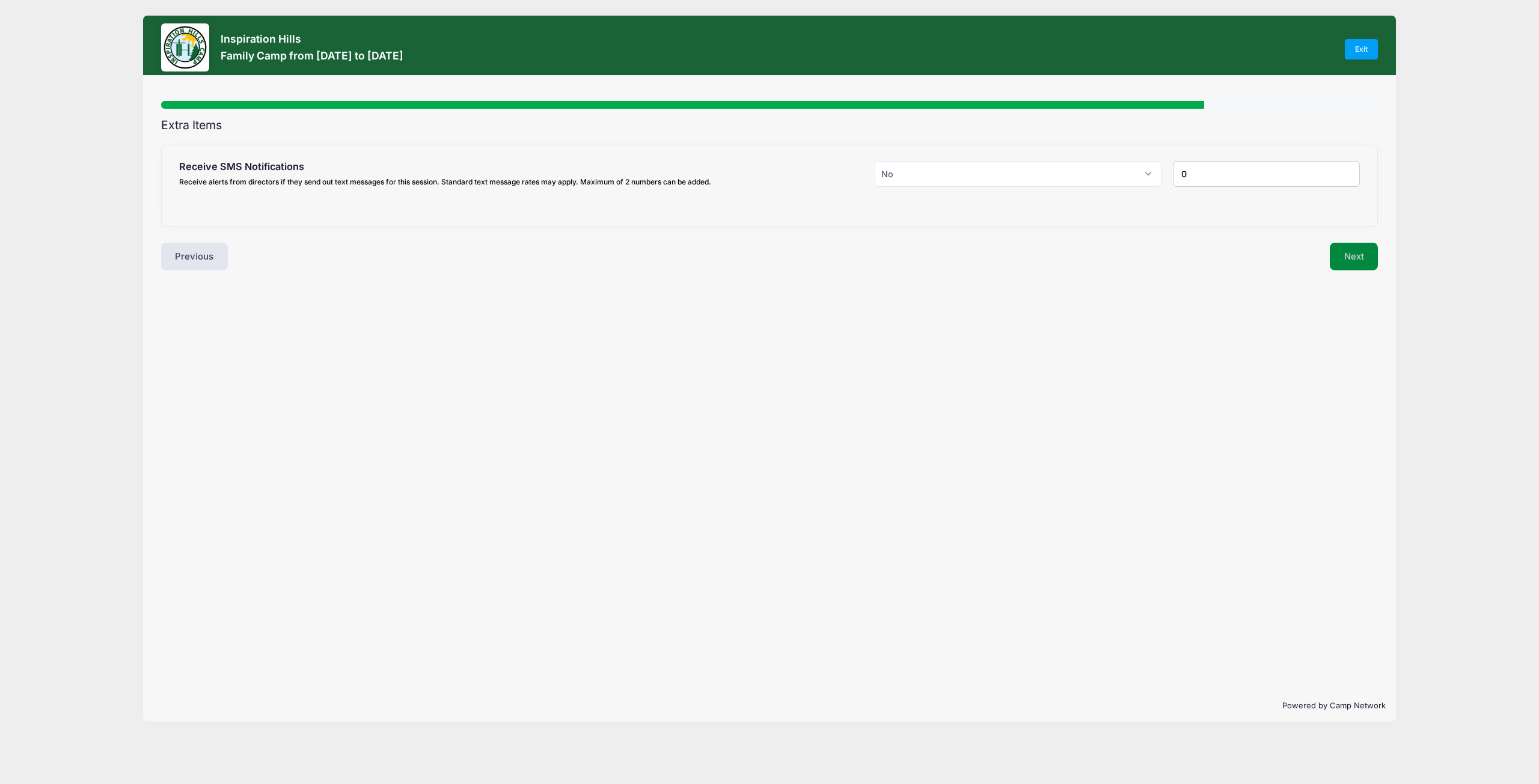
click at [1337, 256] on button "Next" at bounding box center [1354, 256] width 49 height 28
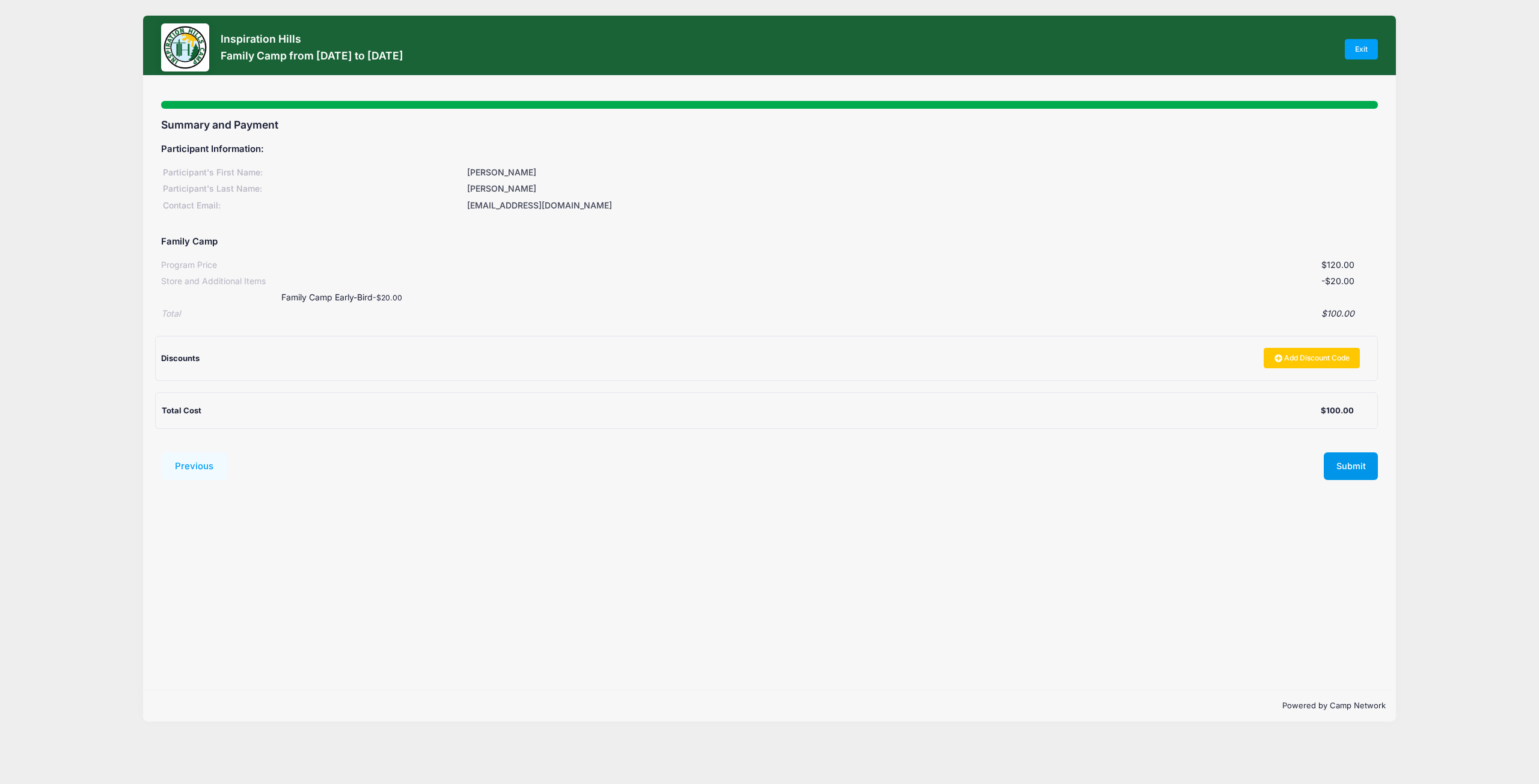
click at [1358, 471] on button "Submit" at bounding box center [1351, 466] width 54 height 28
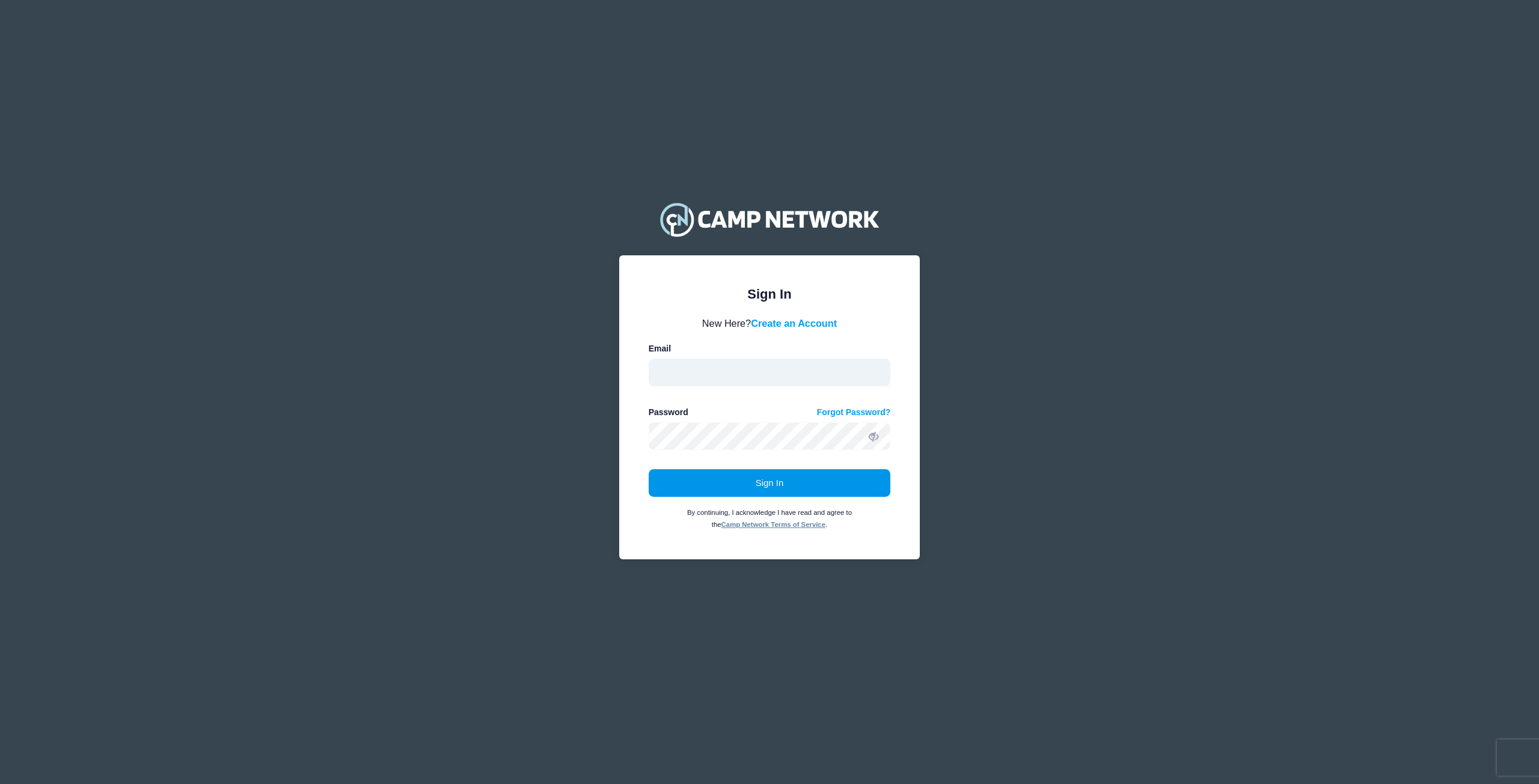
type input "andrew@inspirationhillscamp.org"
click at [784, 485] on button "Sign In" at bounding box center [769, 483] width 242 height 28
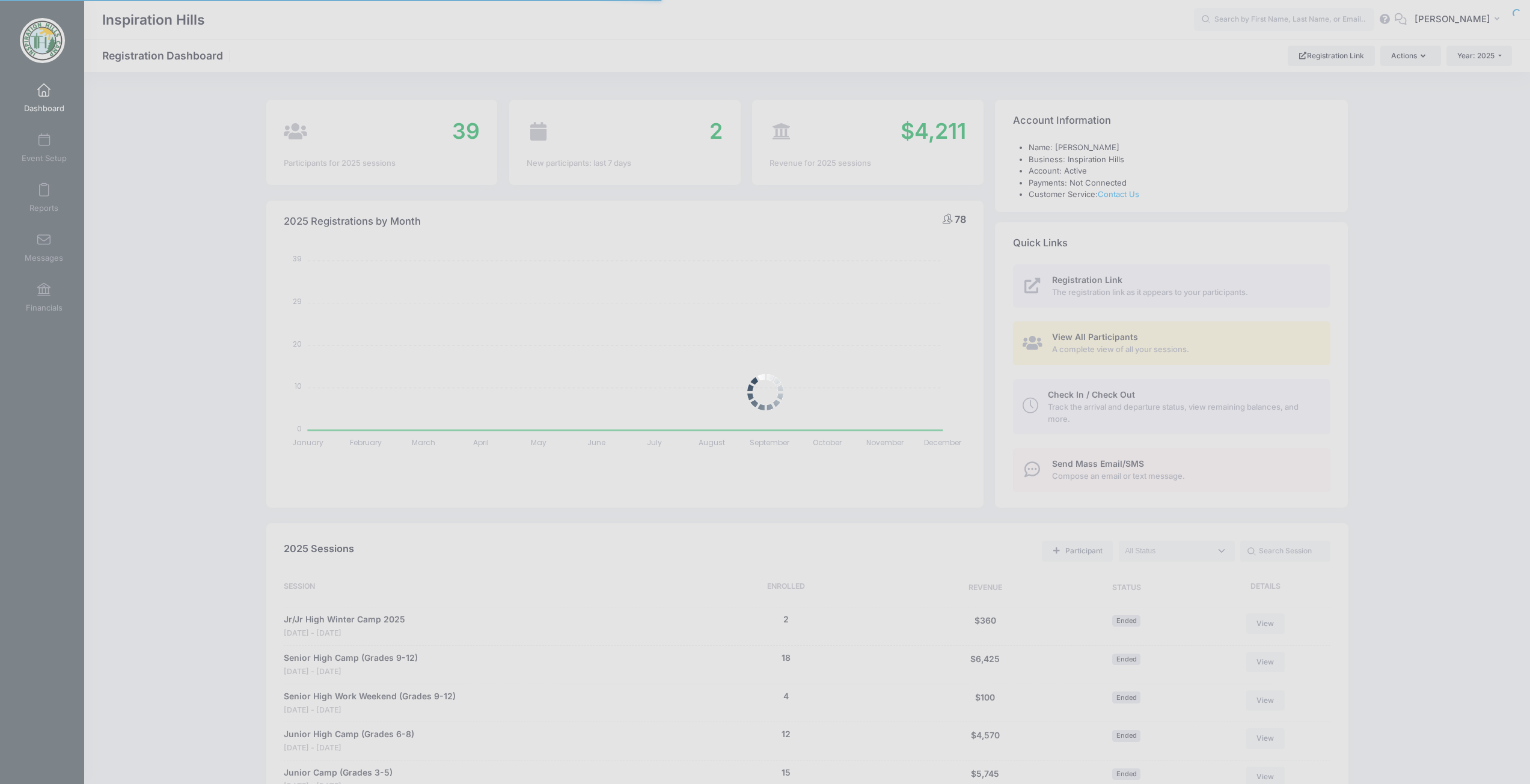
select select
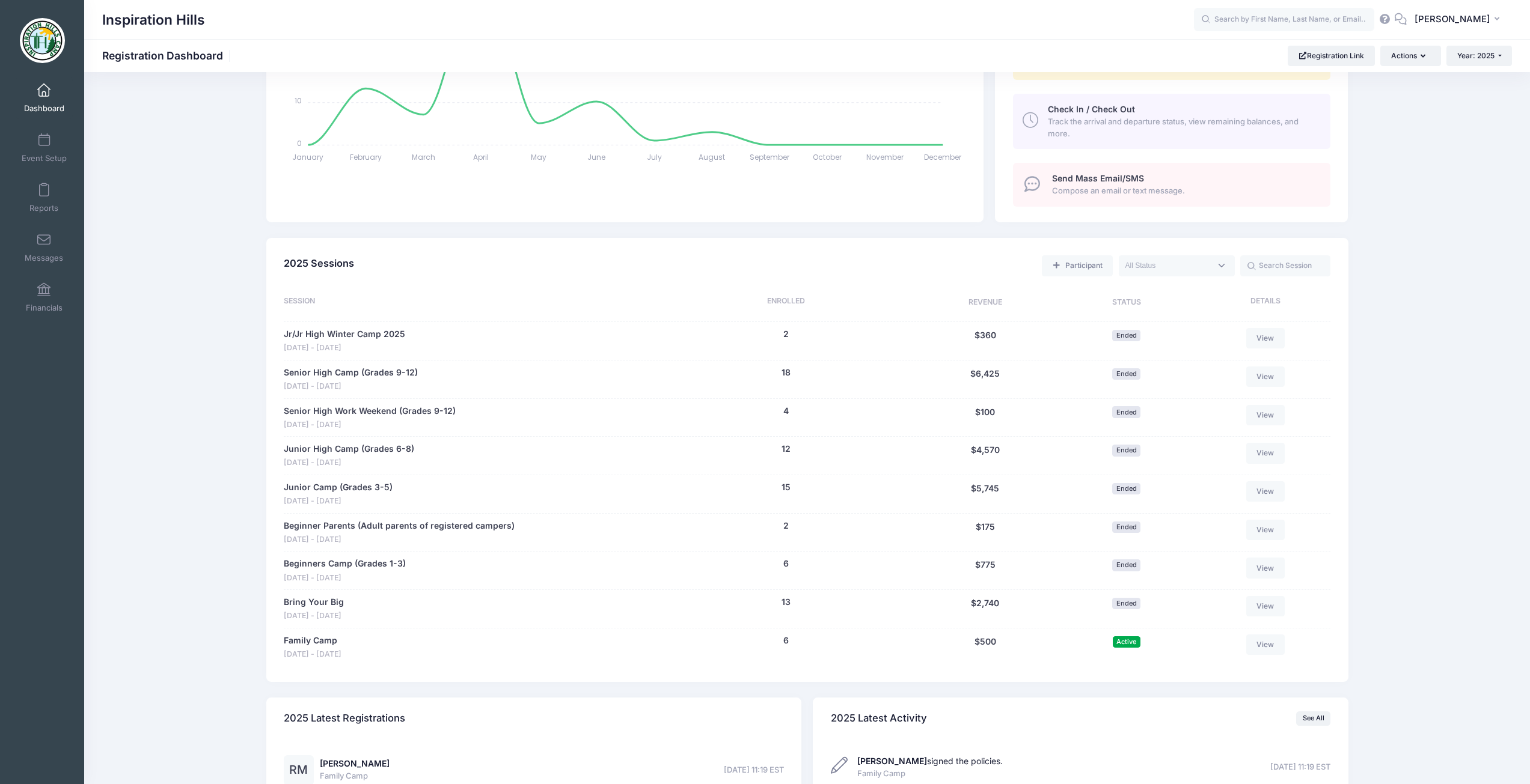
scroll to position [300, 0]
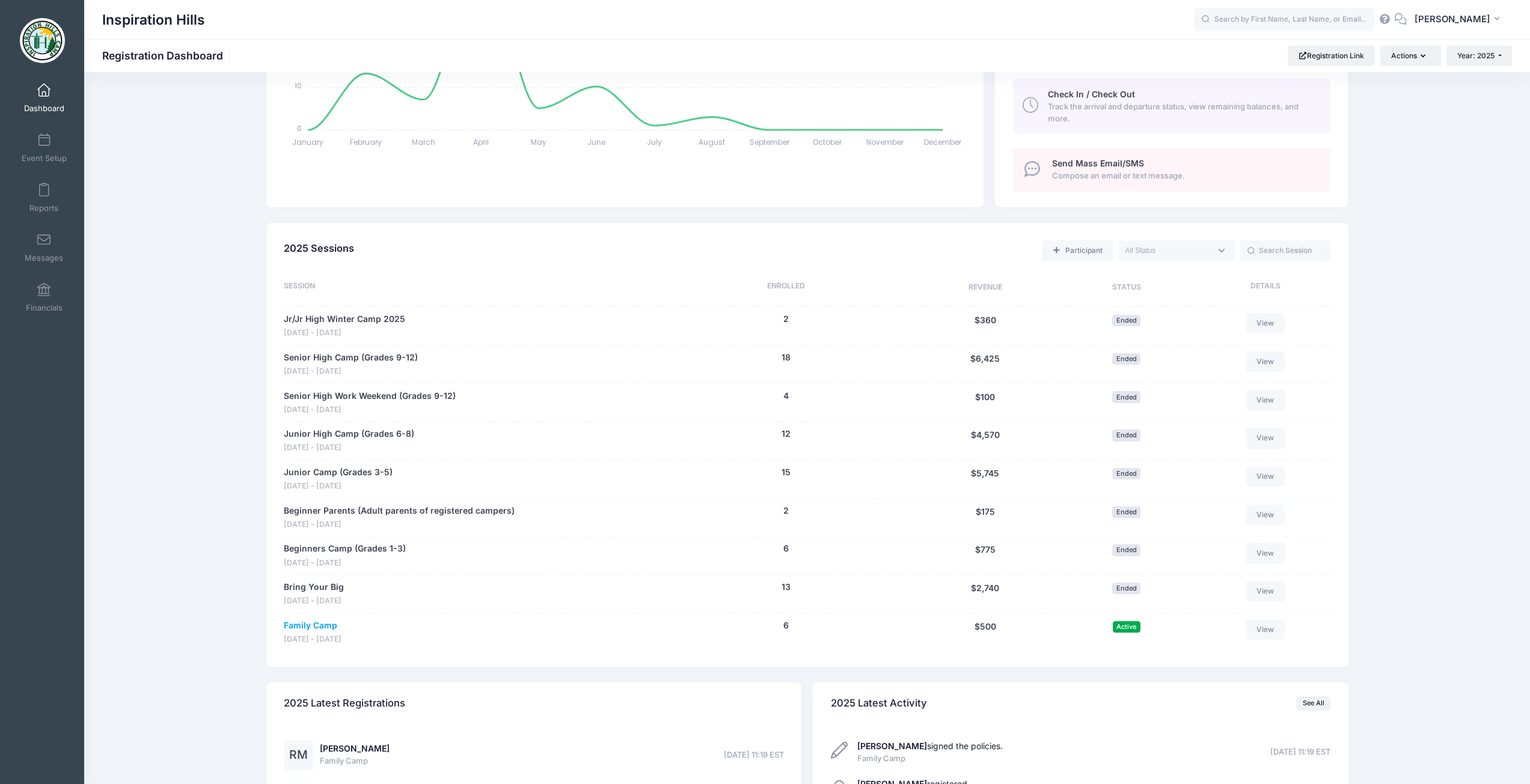
click at [322, 624] on link "Family Camp" at bounding box center [311, 626] width 54 height 13
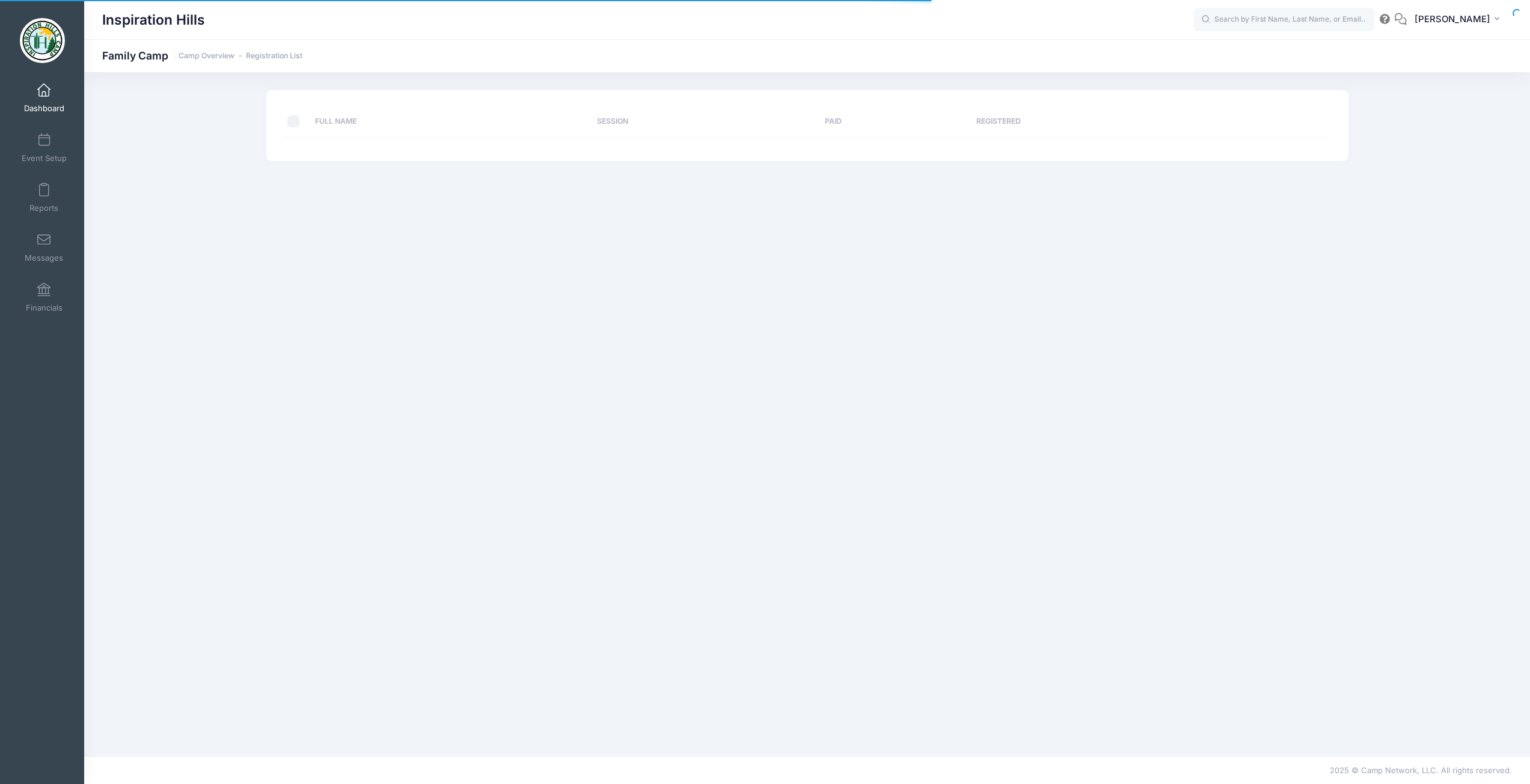
select select "10"
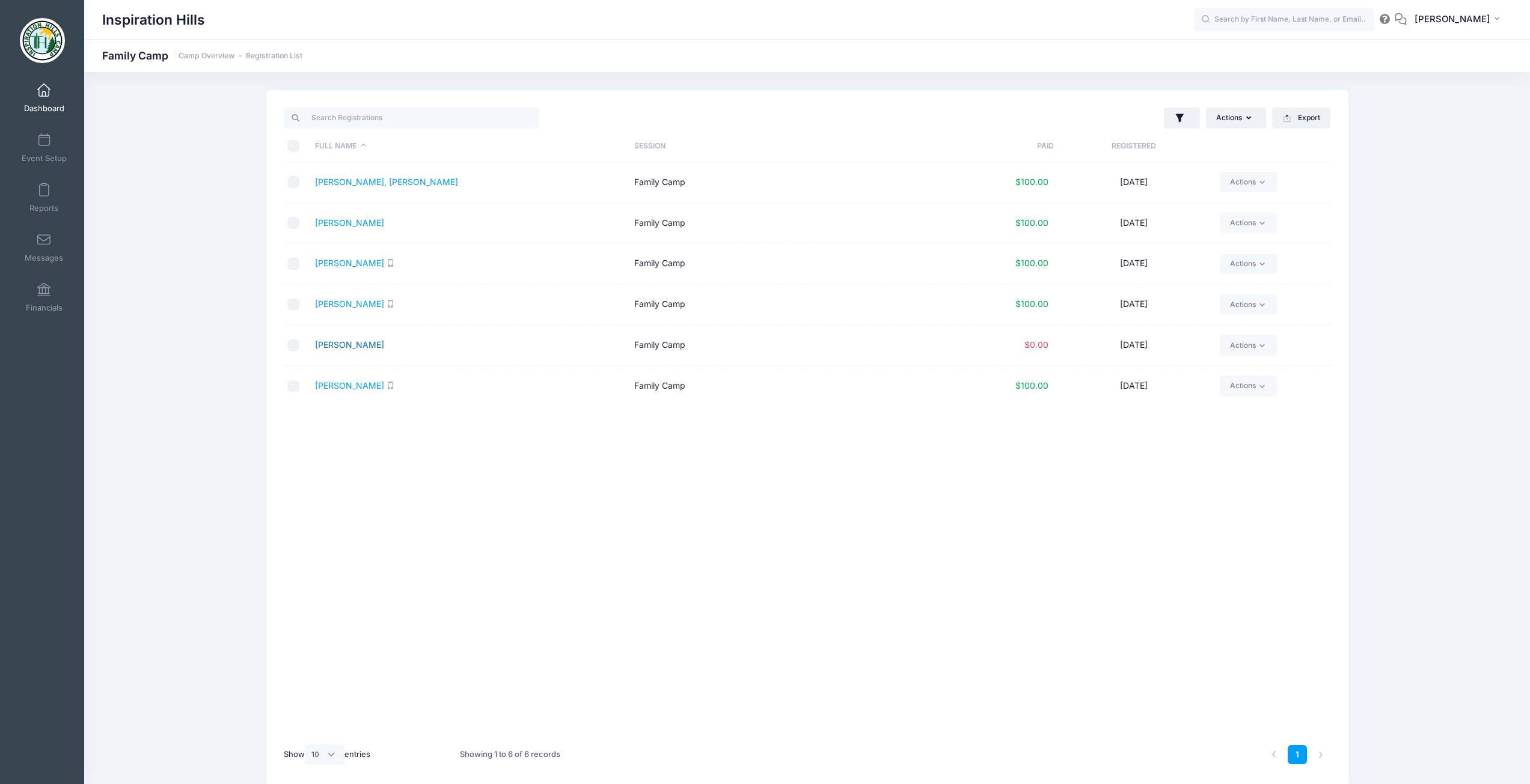
click at [333, 346] on link "[PERSON_NAME]" at bounding box center [349, 344] width 69 height 10
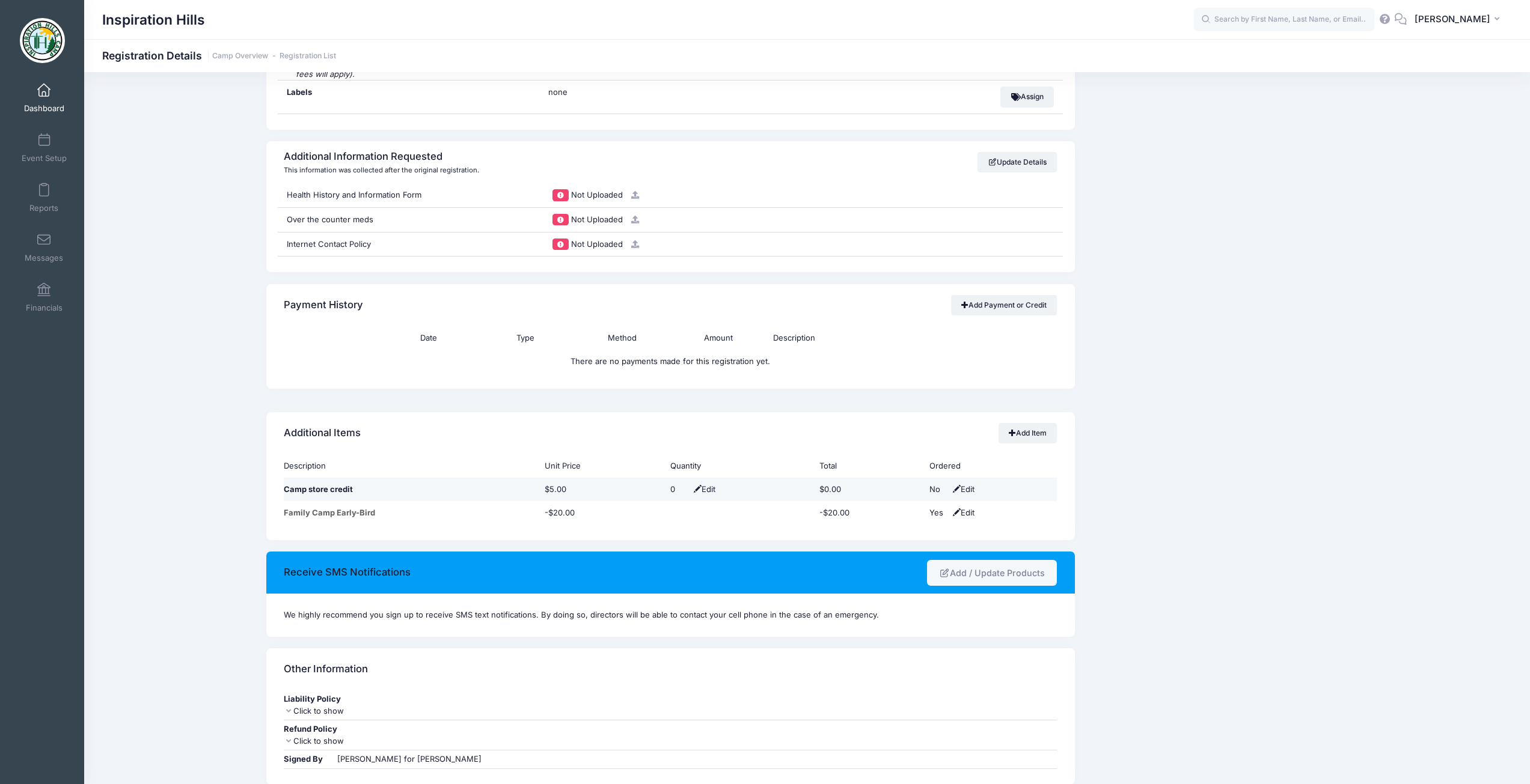
scroll to position [1081, 0]
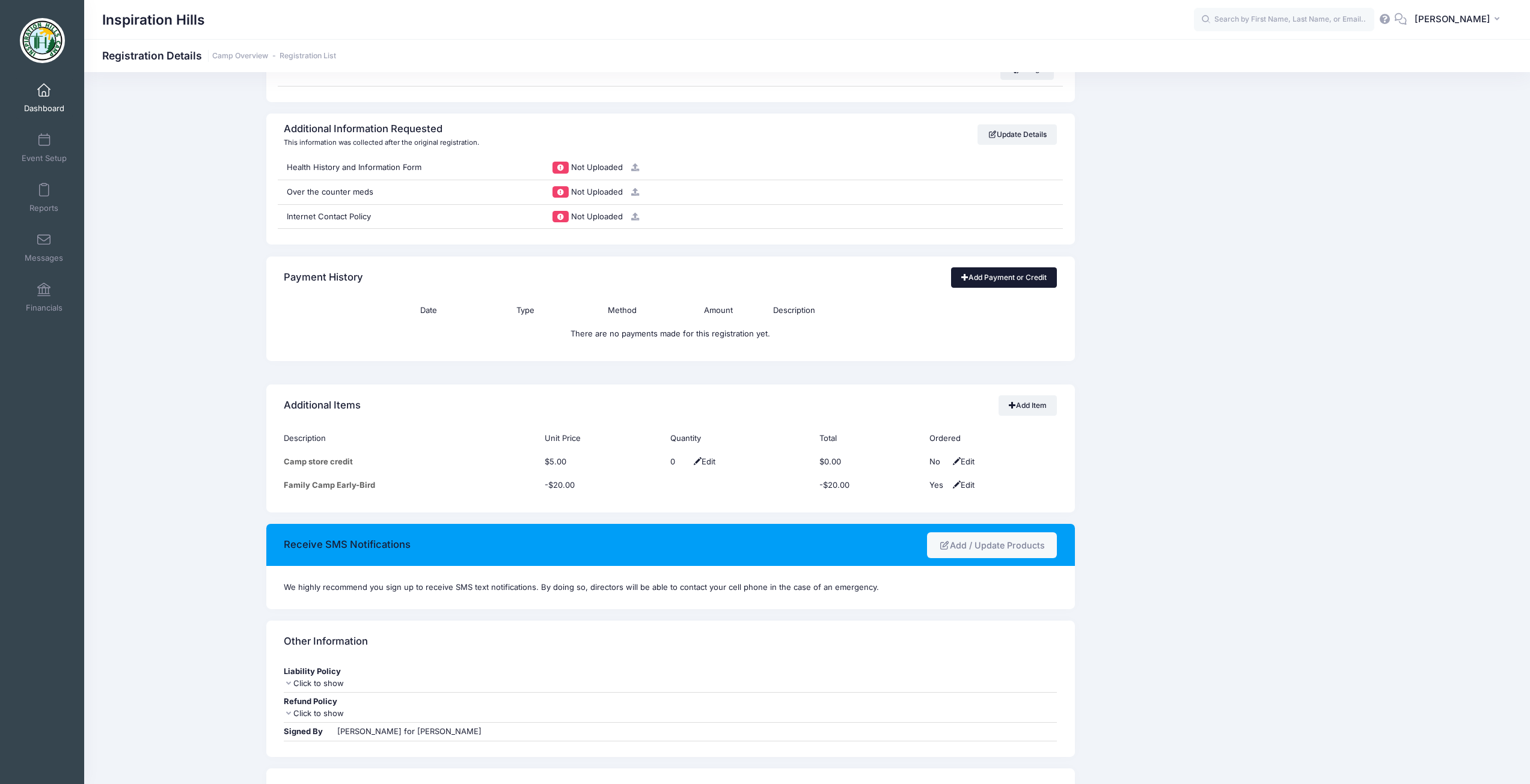
click at [991, 282] on link "Add Payment or Credit" at bounding box center [1004, 277] width 106 height 21
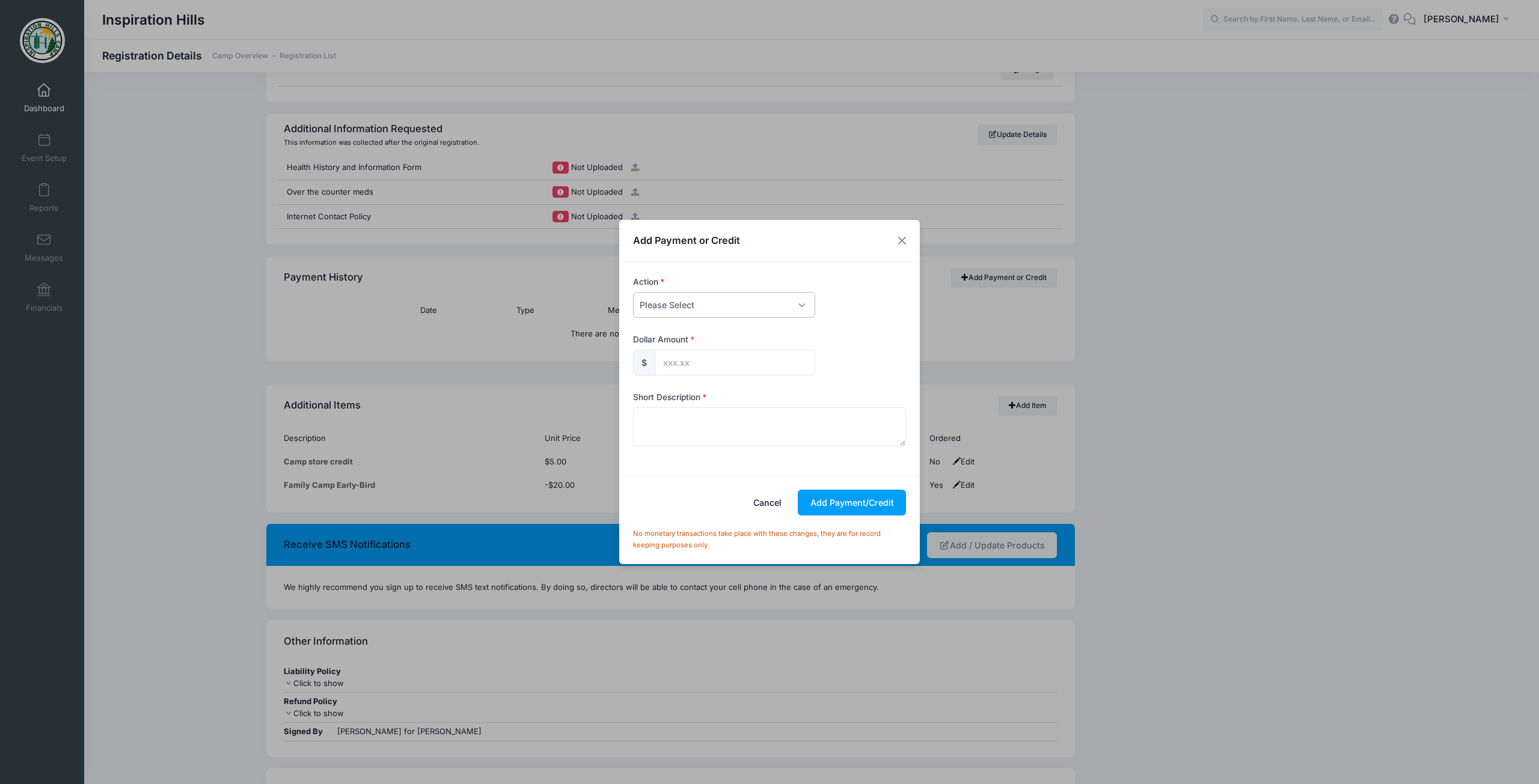
click at [691, 300] on select "Please Select Payment Credit Refund (Offline)" at bounding box center [724, 304] width 182 height 26
select select "payment"
click at [633, 292] on select "Please Select Payment Credit Refund (Offline)" at bounding box center [724, 304] width 182 height 26
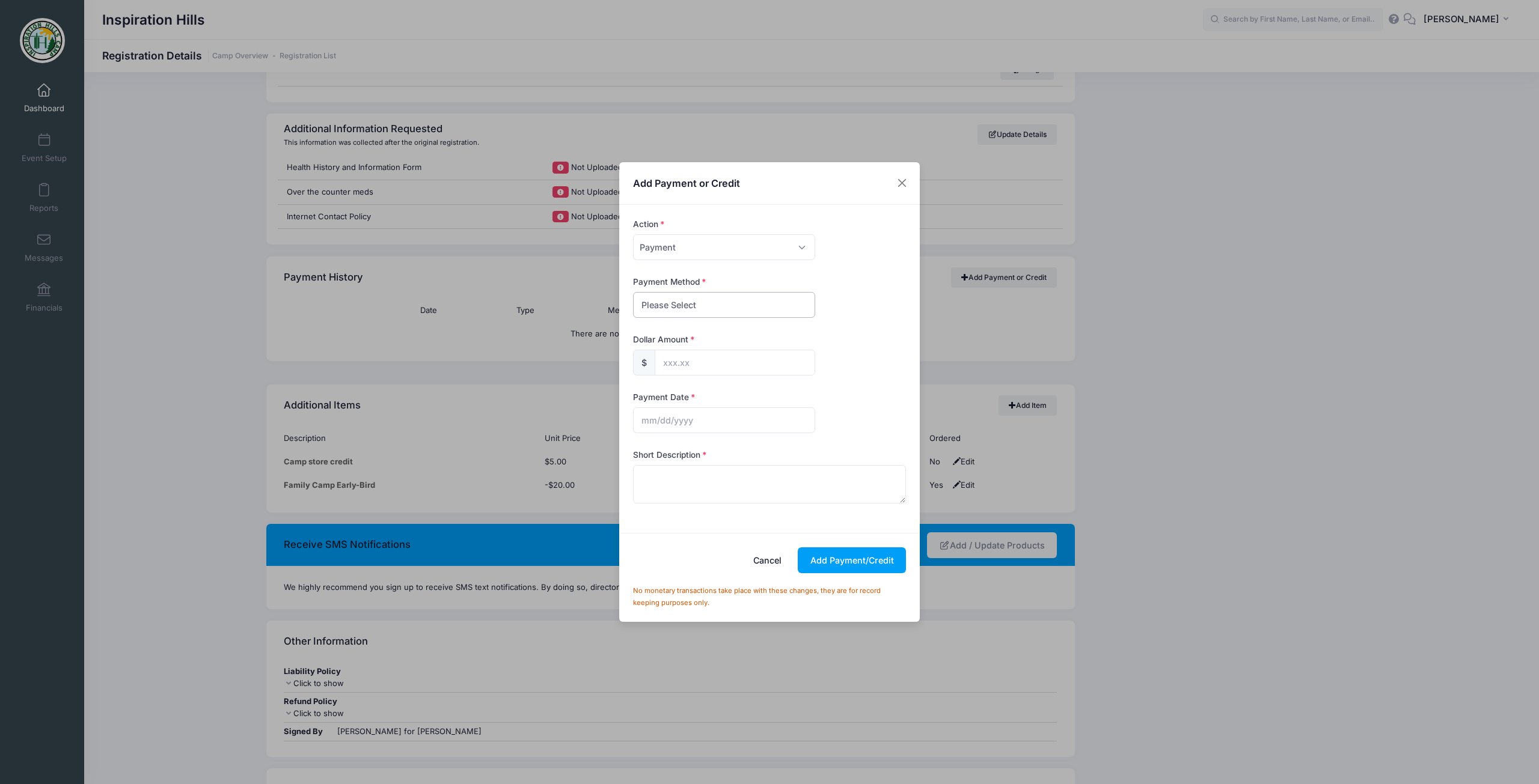
click at [683, 304] on select "Please Select Cash Check Bank Transfer Other" at bounding box center [724, 304] width 182 height 26
select select "check"
click at [633, 292] on select "Please Select Cash Check Bank Transfer Other" at bounding box center [724, 304] width 182 height 26
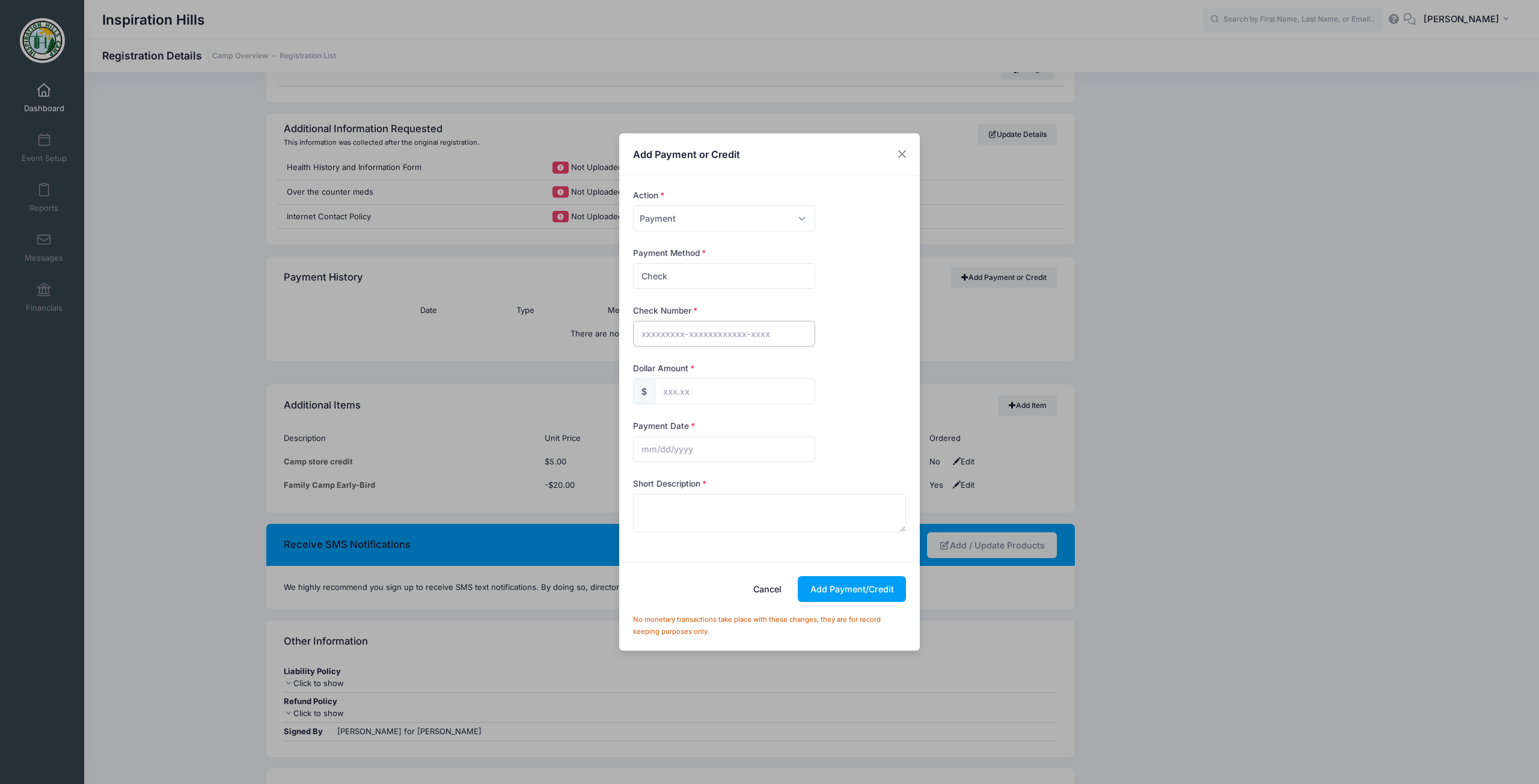
click at [676, 324] on input "text" at bounding box center [724, 333] width 182 height 26
type input "1743"
click at [677, 395] on input "text" at bounding box center [735, 391] width 161 height 26
type input "100.00"
click at [670, 447] on input "text" at bounding box center [724, 449] width 182 height 26
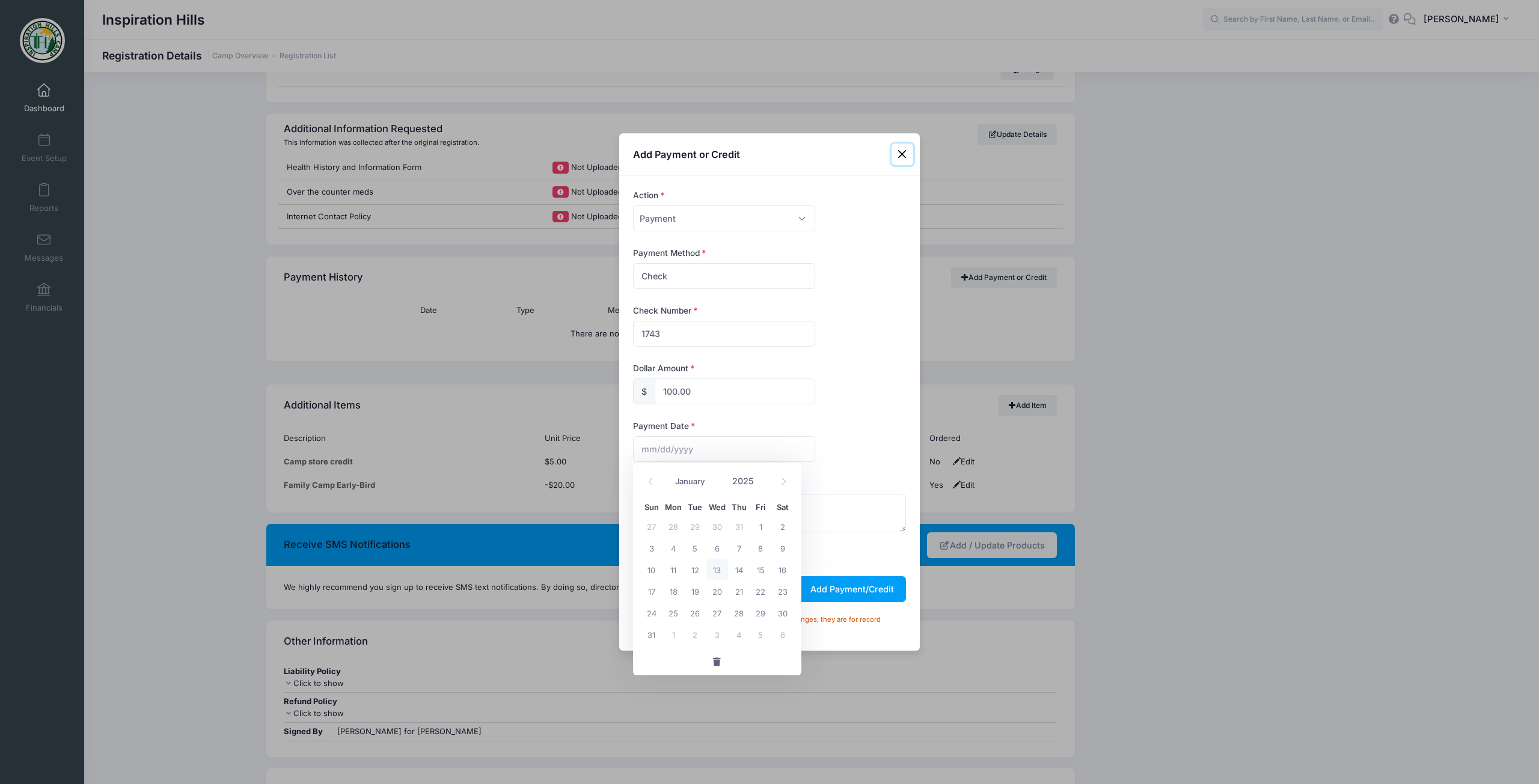
click at [712, 571] on span "13" at bounding box center [717, 570] width 21 height 21
type input "[DATE]"
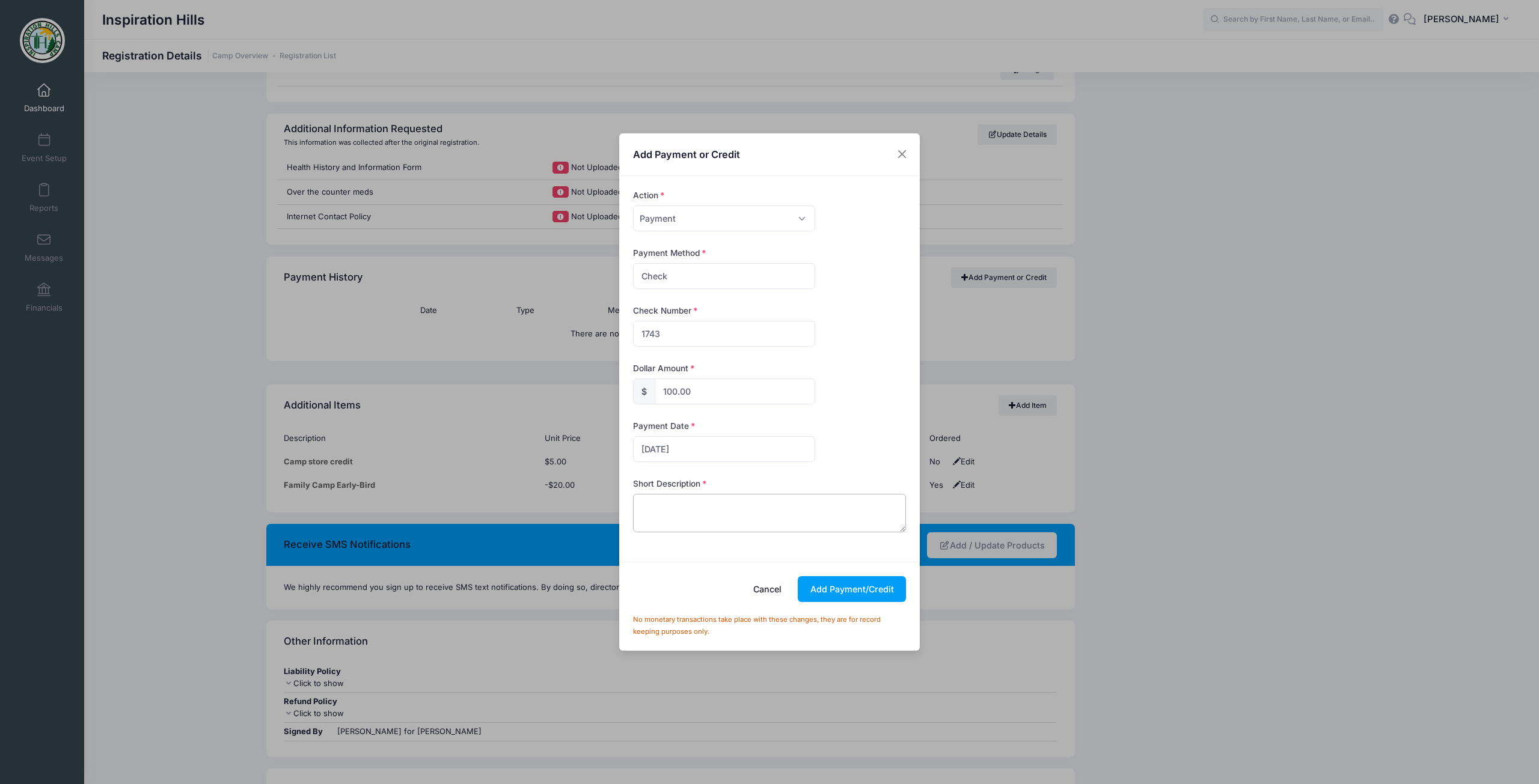
click at [692, 510] on textarea at bounding box center [770, 513] width 273 height 38
type textarea "Payment received by check #1743 from [PERSON_NAME]."
click at [851, 591] on button "Add Payment/Credit" at bounding box center [851, 588] width 108 height 26
